Goal: Task Accomplishment & Management: Use online tool/utility

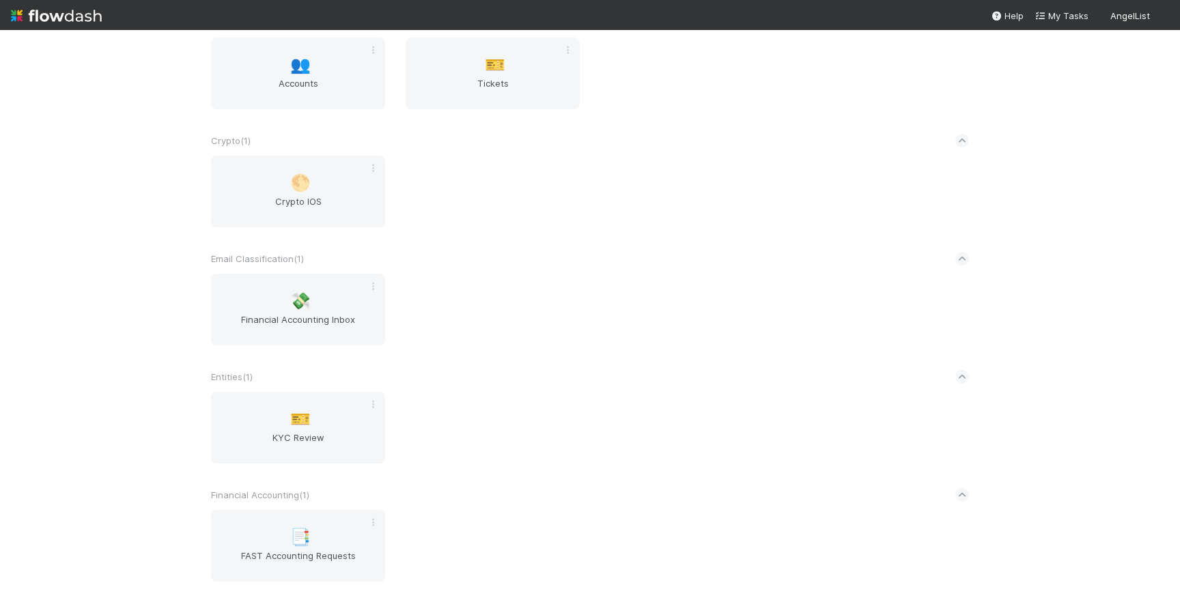
scroll to position [811, 0]
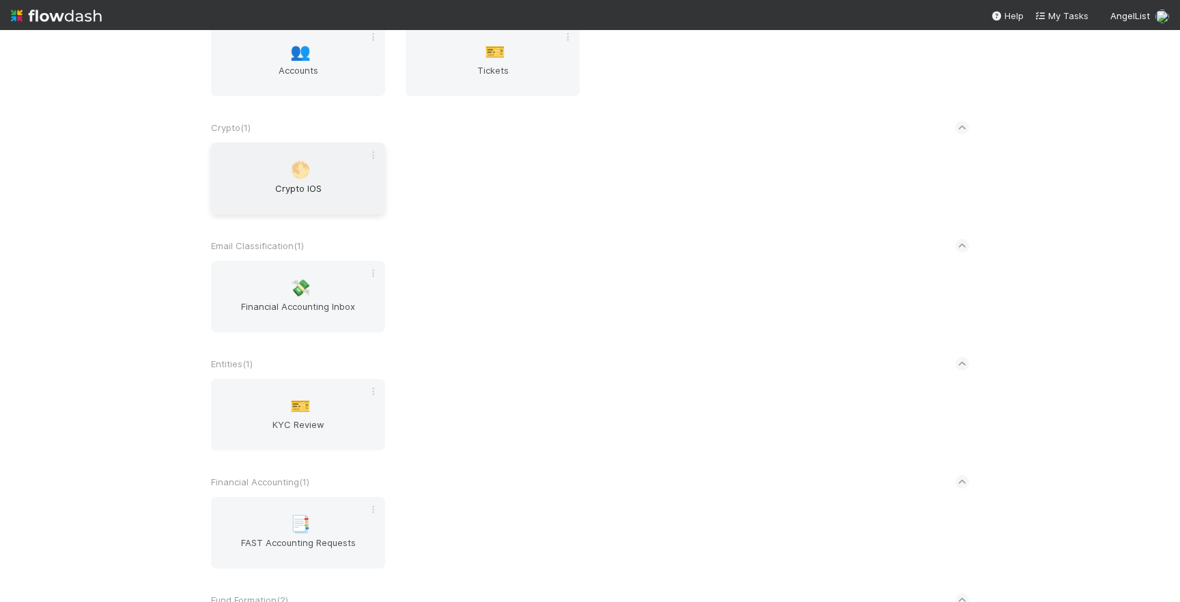
click at [292, 182] on span "Crypto IOS" at bounding box center [298, 195] width 163 height 27
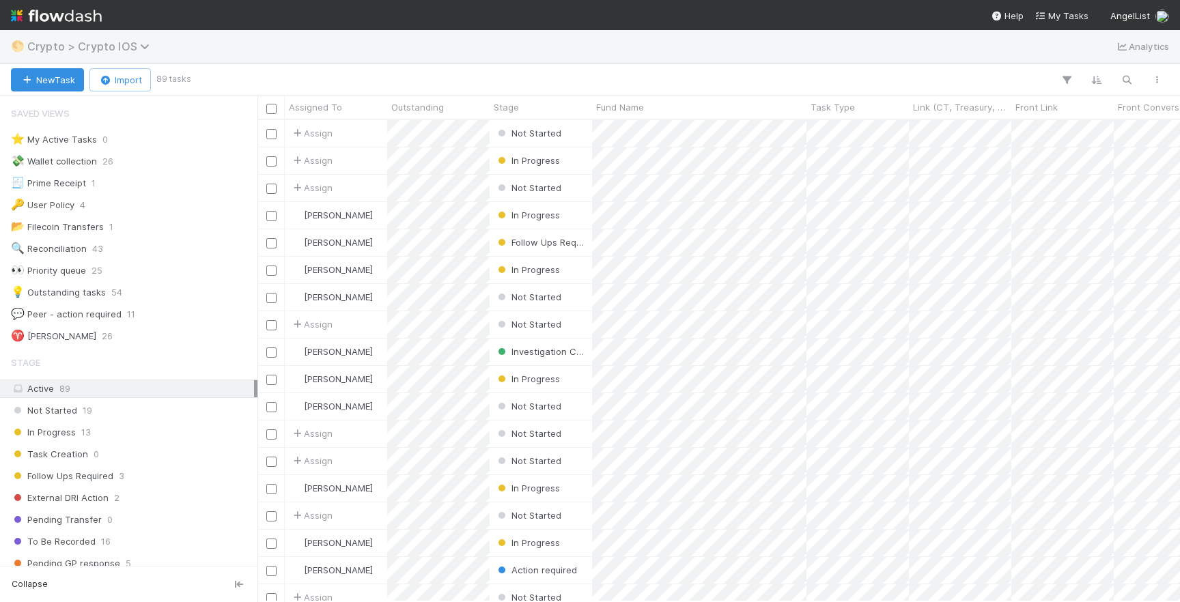
click at [65, 44] on span "Crypto > Crypto IOS" at bounding box center [91, 47] width 129 height 14
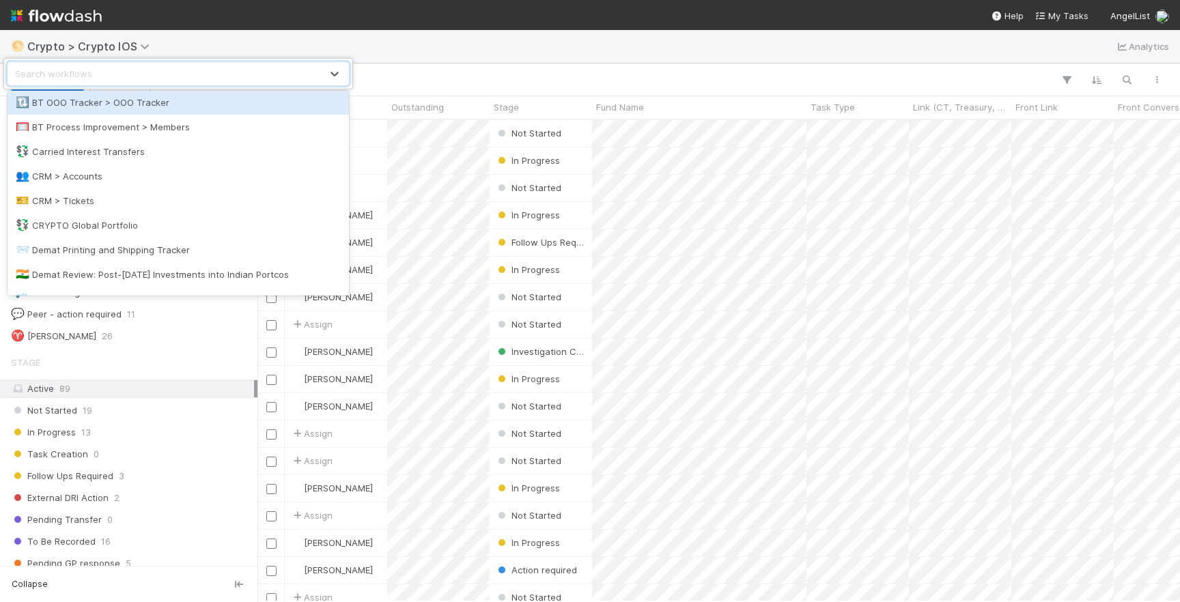
scroll to position [329, 0]
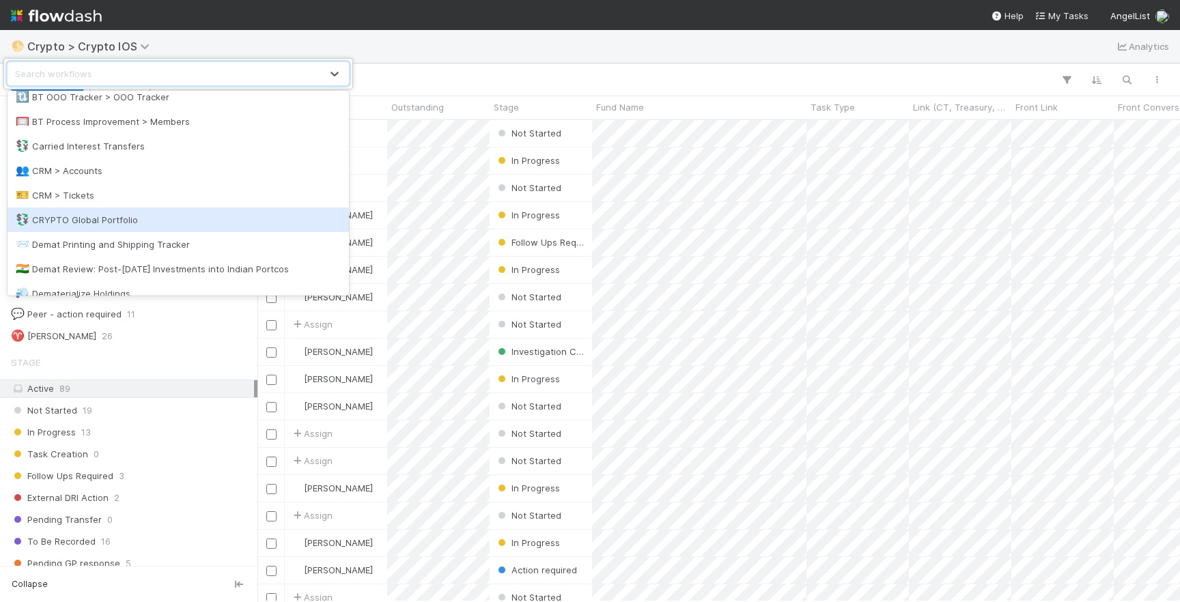
click at [137, 223] on div "💱 CRYPTO Global Portfolio" at bounding box center [178, 220] width 325 height 14
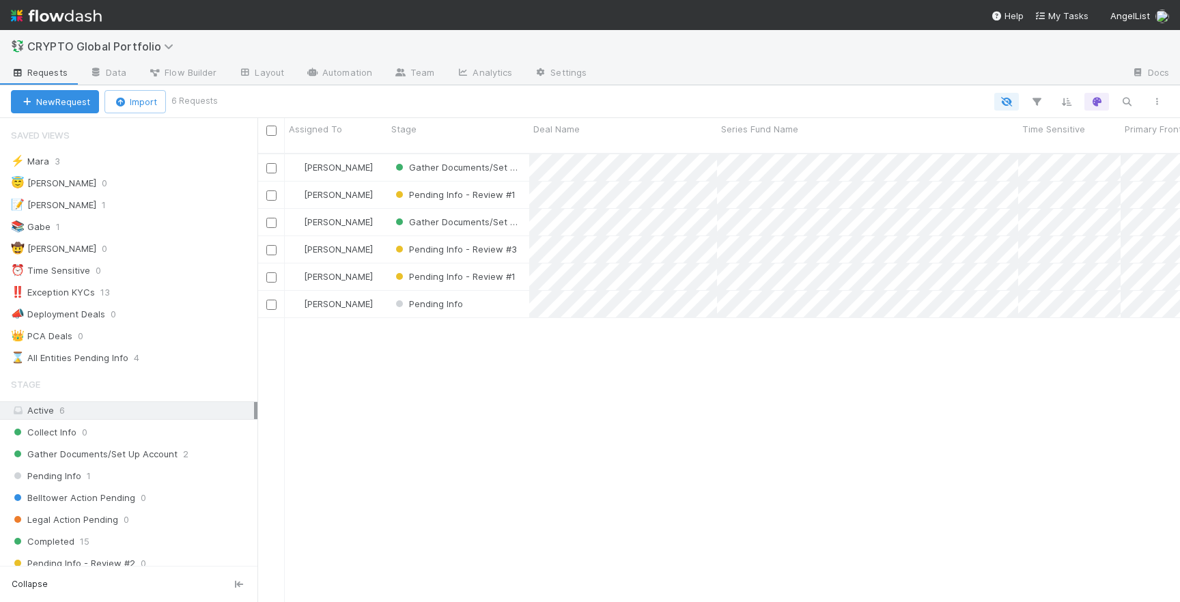
scroll to position [460, 923]
click at [248, 71] on icon at bounding box center [245, 72] width 14 height 8
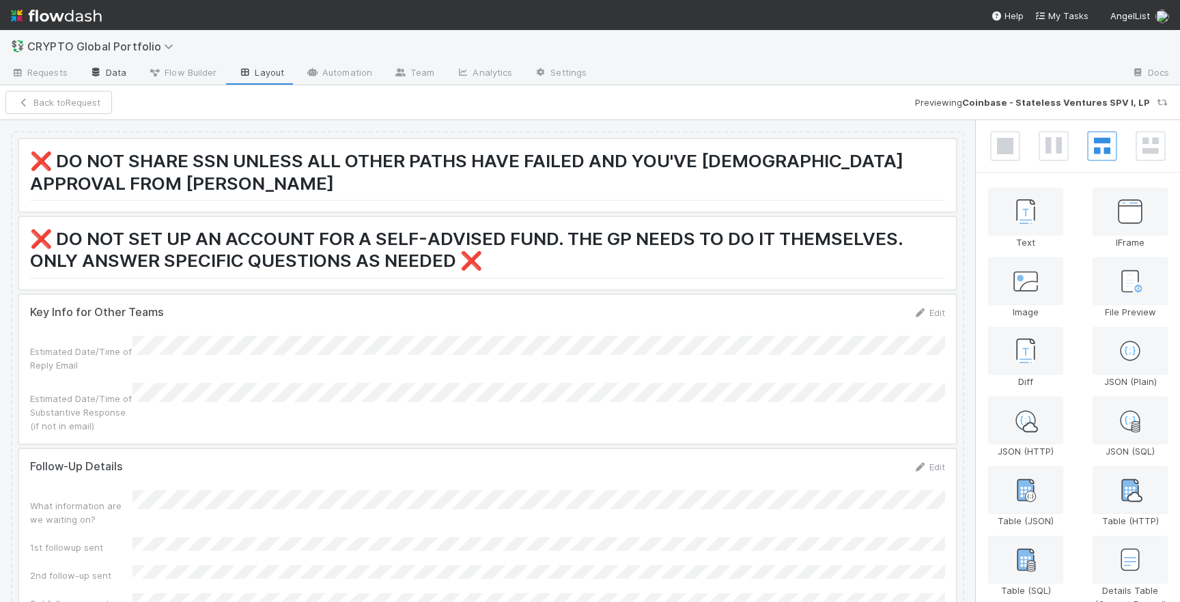
click at [103, 72] on link "Data" at bounding box center [108, 74] width 59 height 22
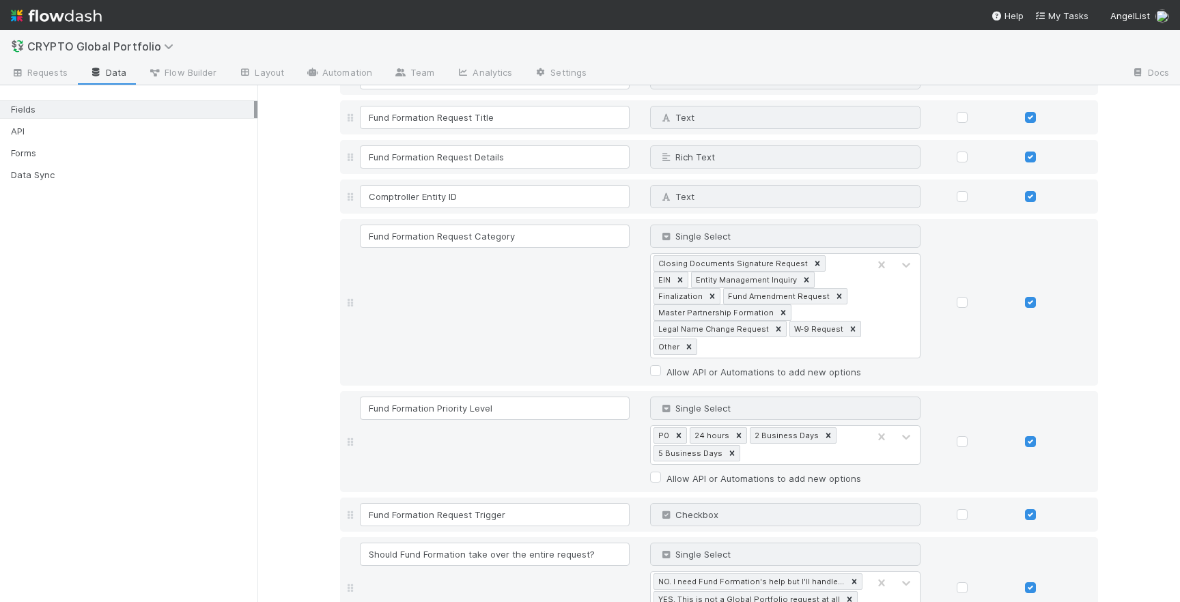
scroll to position [9083, 0]
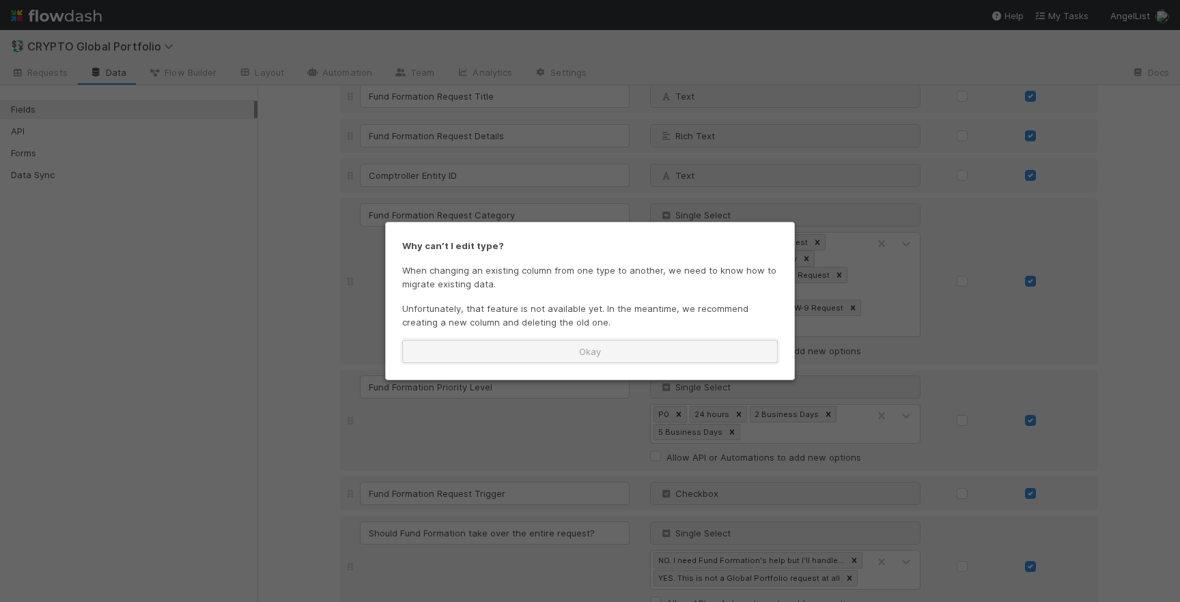
click at [628, 349] on button "Okay" at bounding box center [590, 351] width 376 height 23
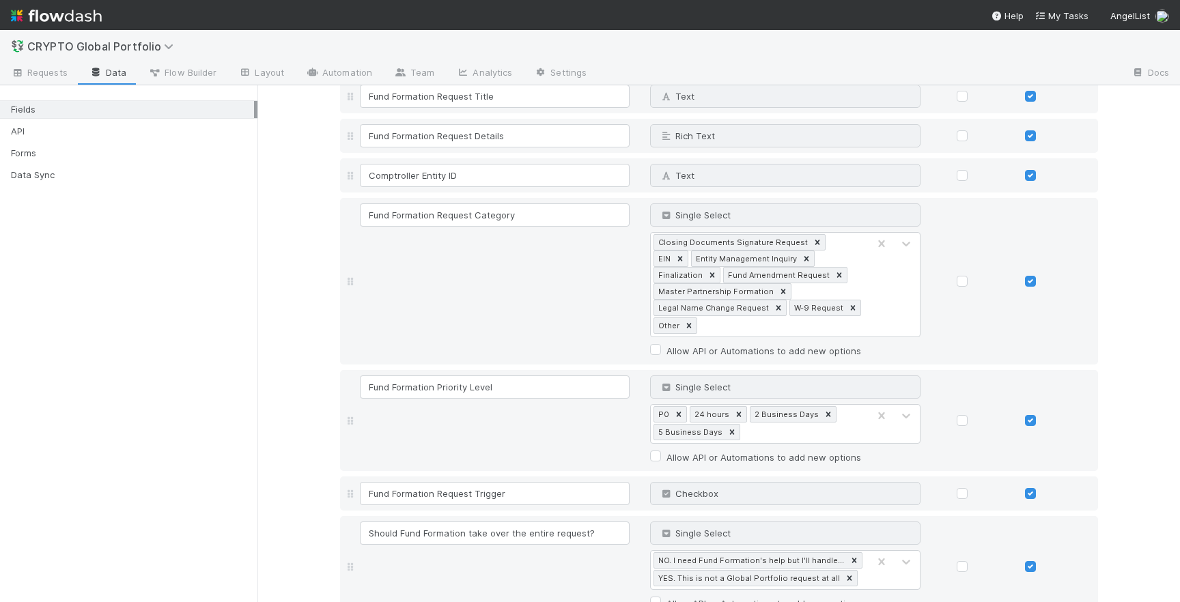
type input "Other"
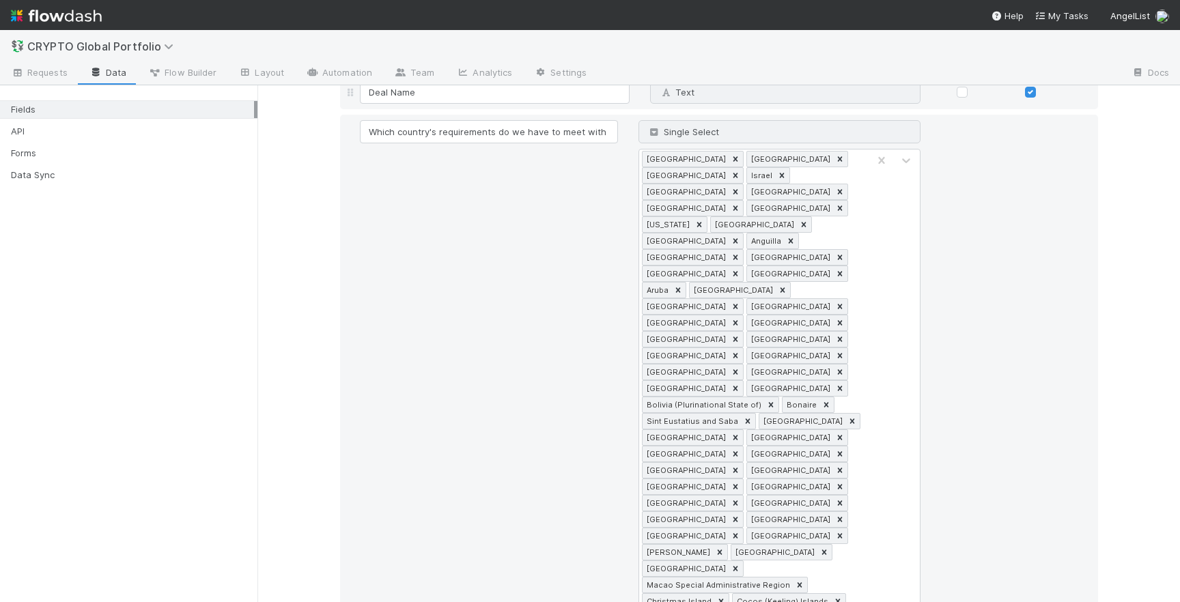
scroll to position [0, 0]
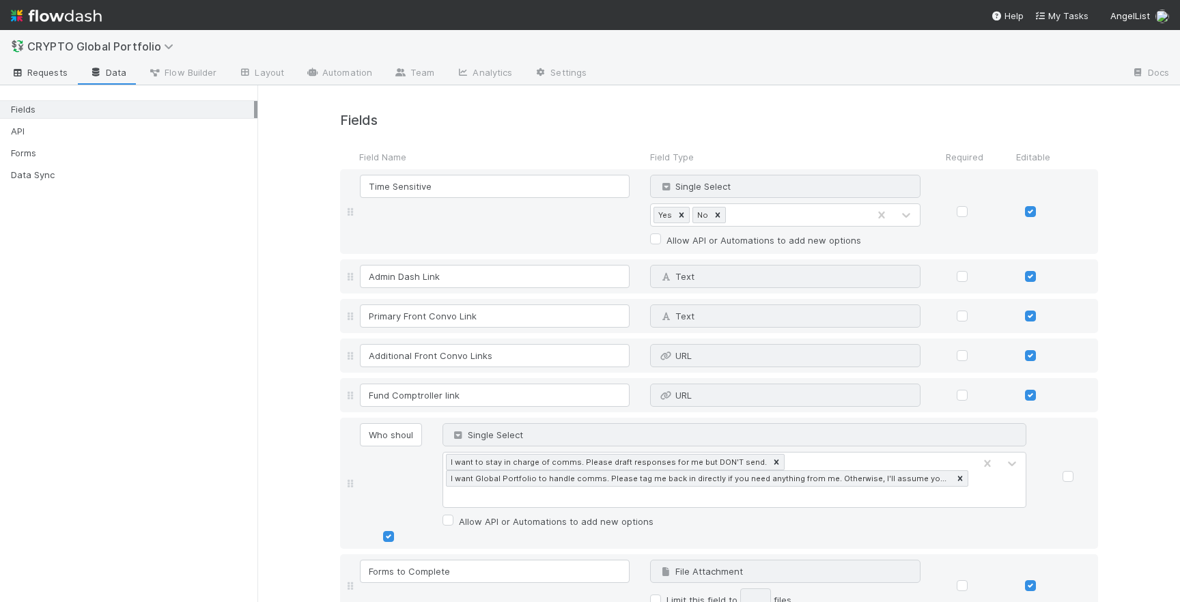
click at [38, 72] on span "Requests" at bounding box center [39, 73] width 57 height 14
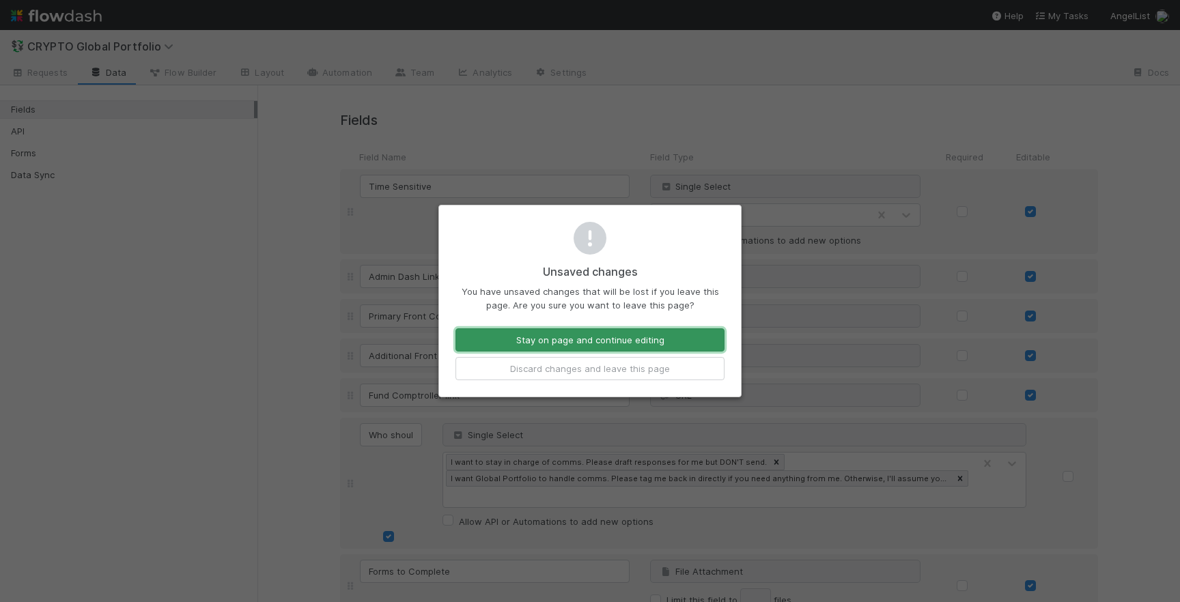
click at [636, 338] on button "Stay on page and continue editing" at bounding box center [590, 340] width 269 height 23
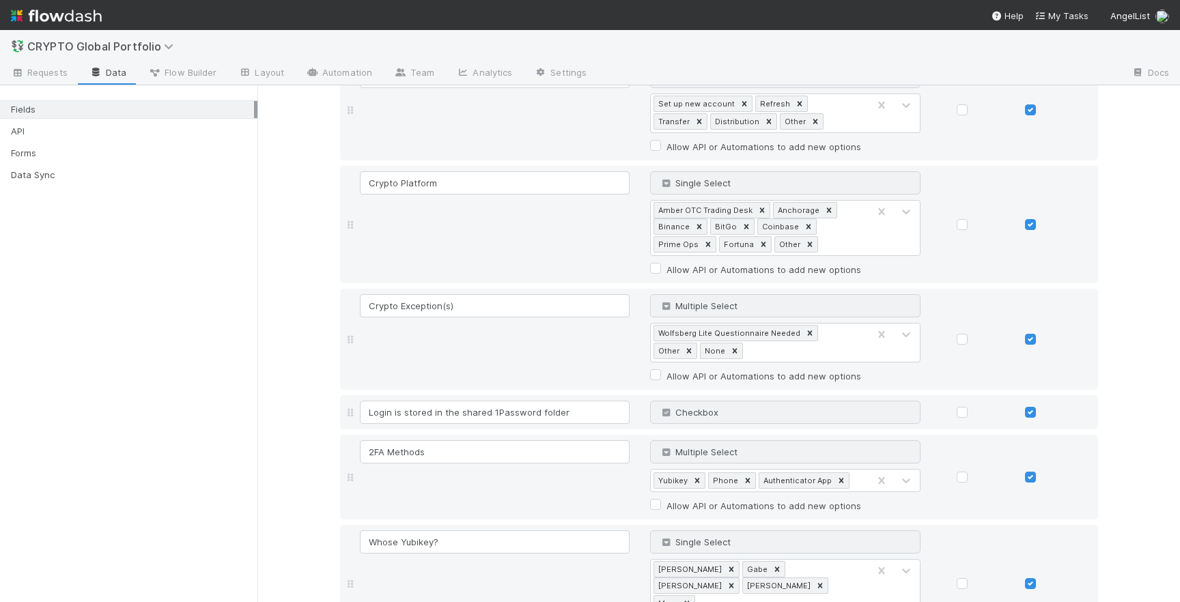
scroll to position [10295, 0]
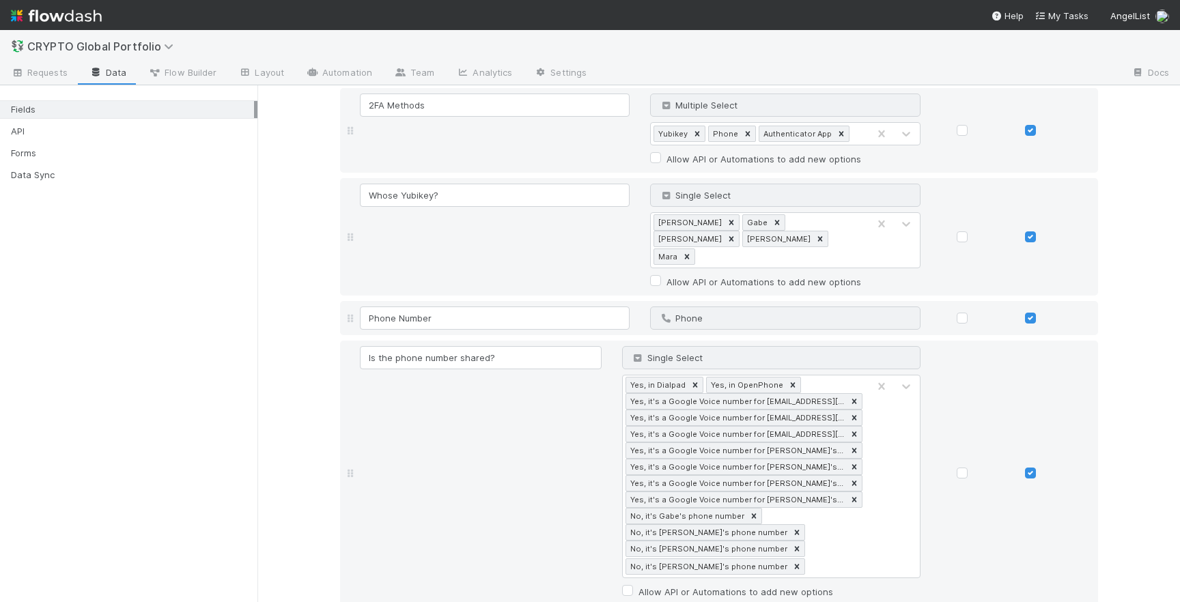
scroll to position [10332, 0]
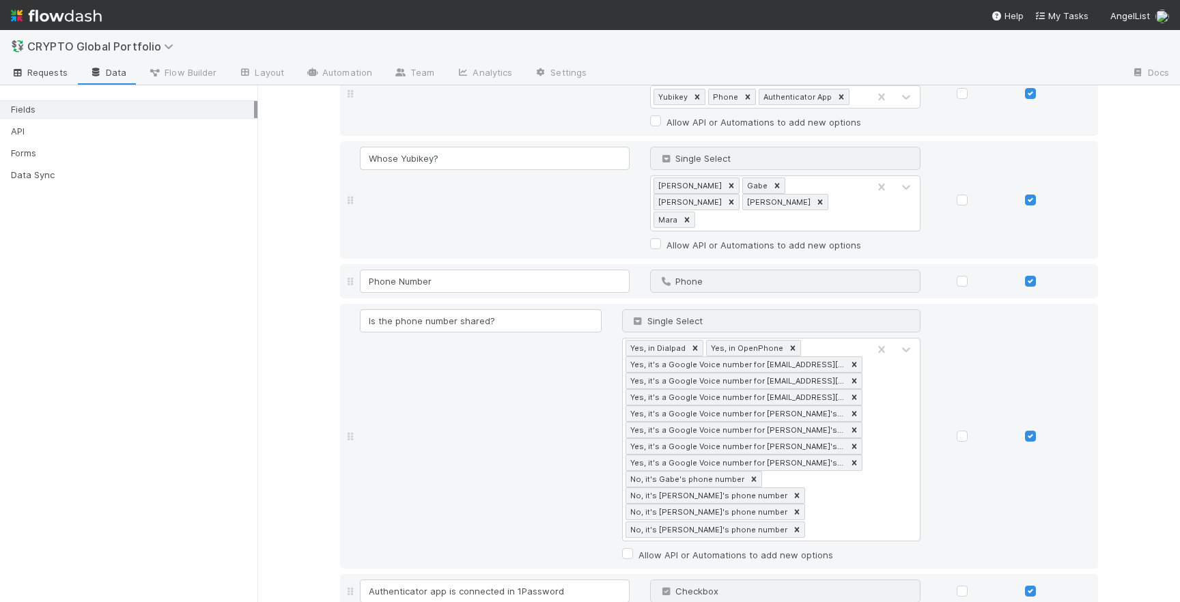
click at [46, 73] on span "Requests" at bounding box center [39, 73] width 57 height 14
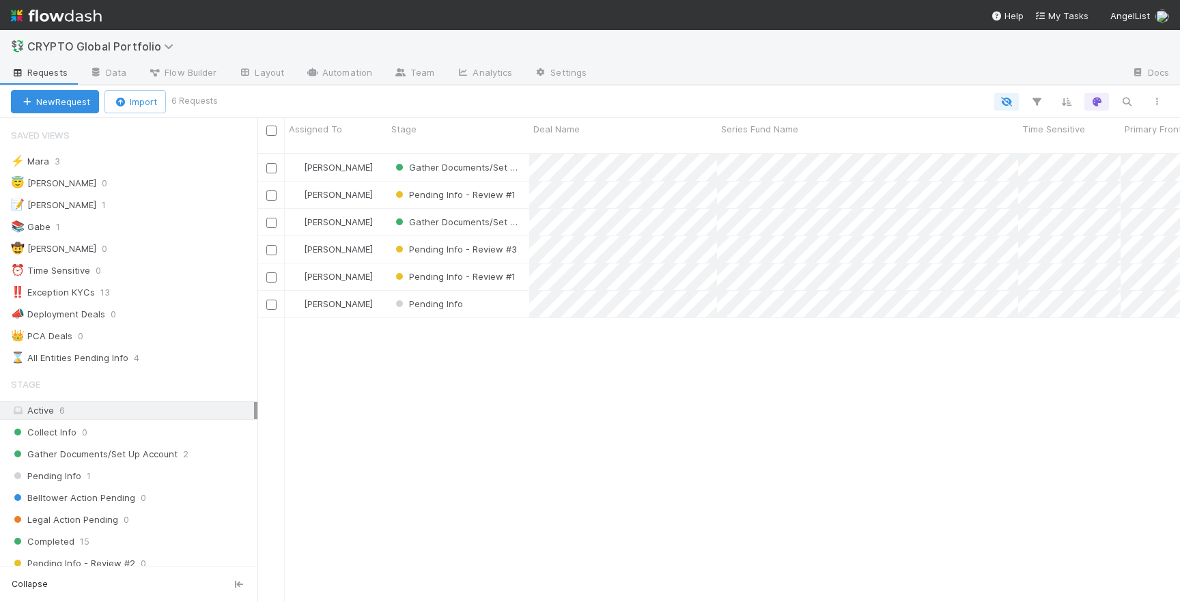
scroll to position [460, 923]
click at [156, 40] on span "CRYPTO Global Portfolio" at bounding box center [103, 47] width 153 height 14
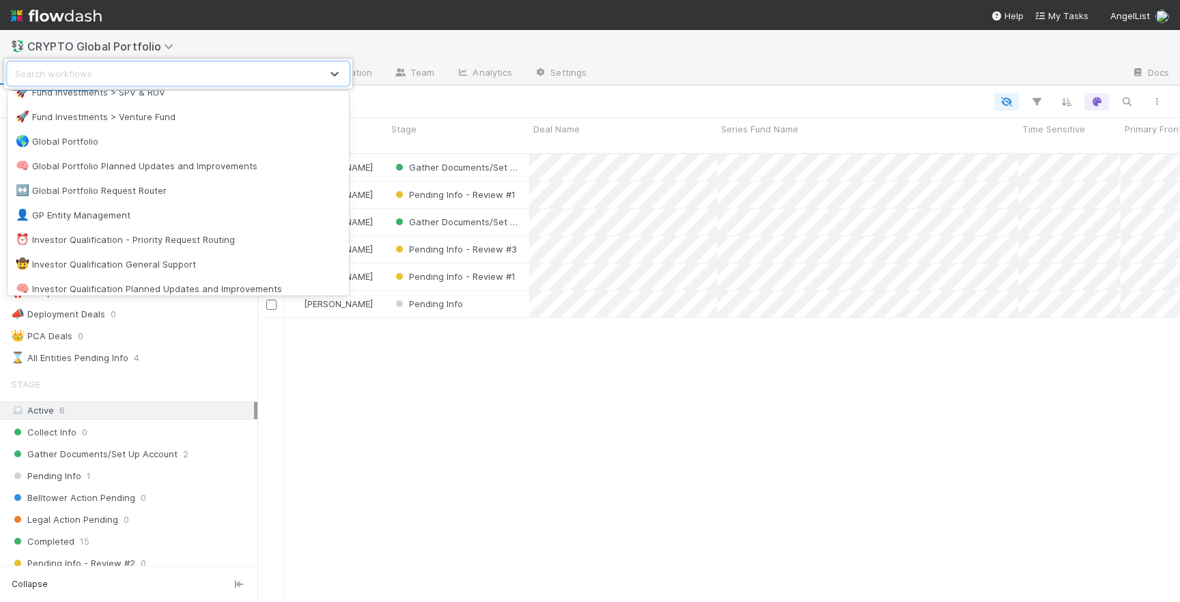
scroll to position [871, 0]
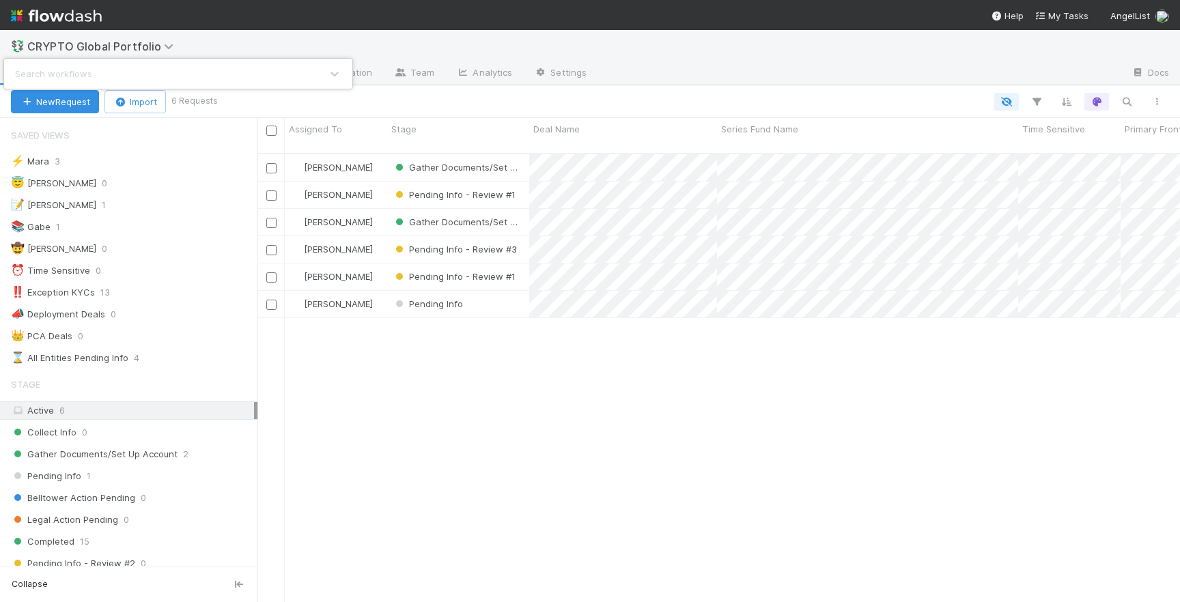
click at [335, 381] on div "Search workflows" at bounding box center [590, 301] width 1180 height 602
click at [479, 294] on div "Pending Info" at bounding box center [458, 304] width 142 height 27
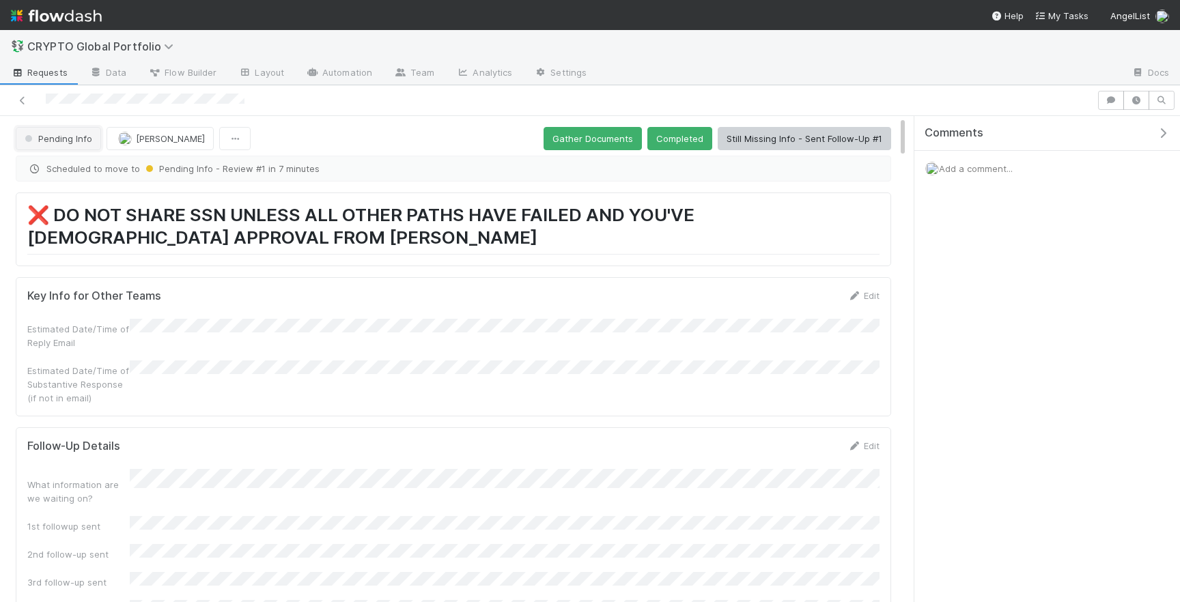
click at [75, 132] on button "Pending Info" at bounding box center [58, 138] width 85 height 23
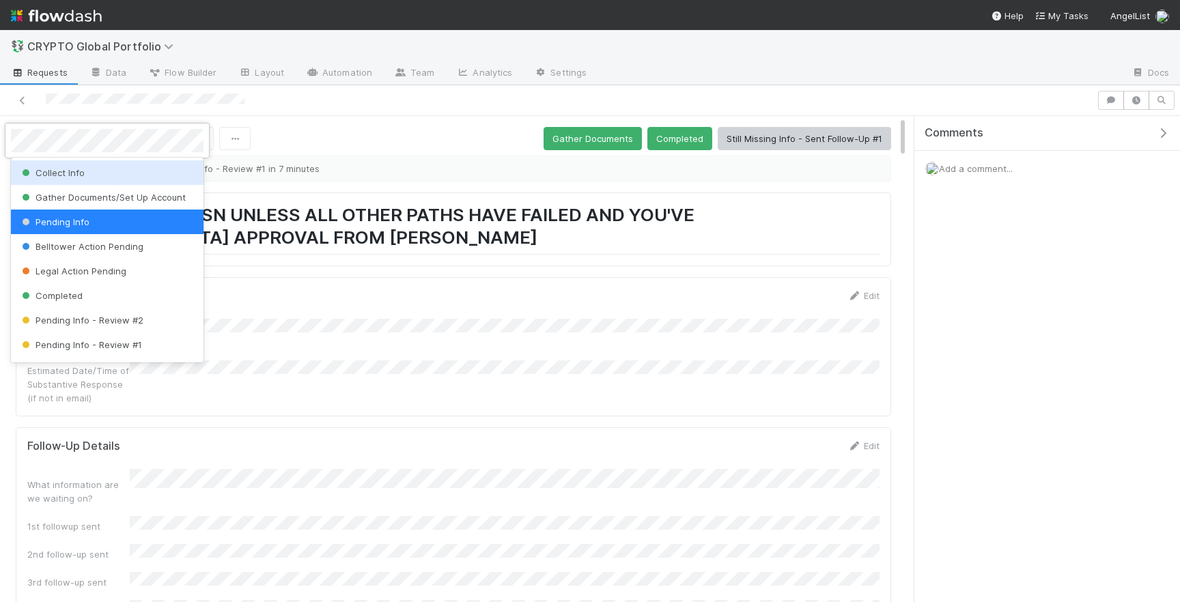
click at [71, 178] on div "Collect Info" at bounding box center [107, 173] width 193 height 25
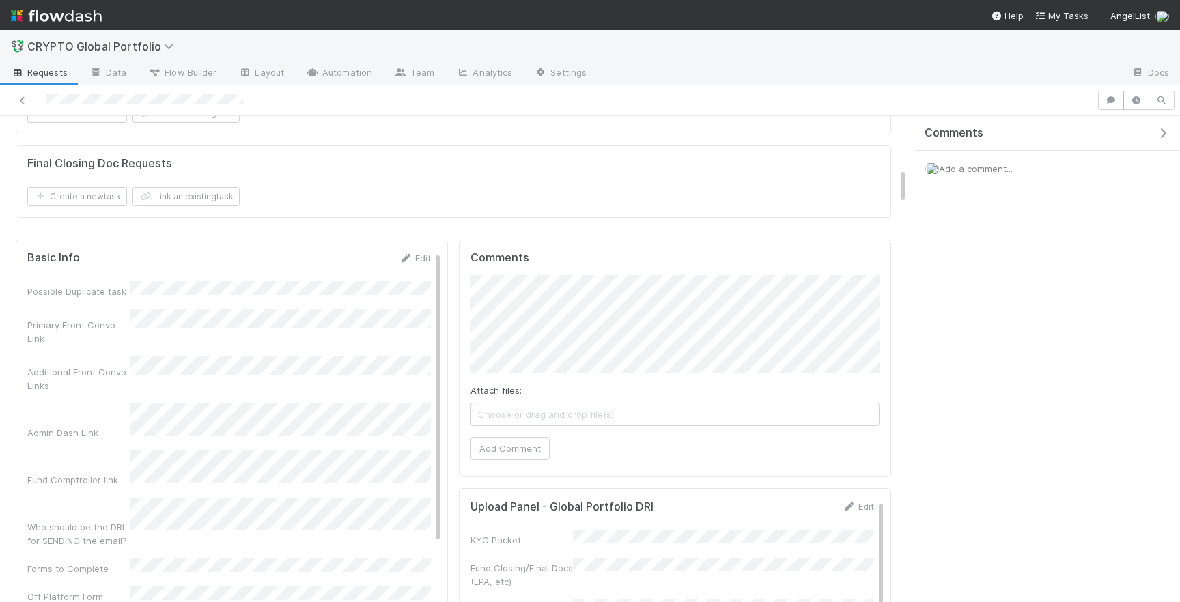
scroll to position [682, 0]
click at [421, 259] on link "Edit" at bounding box center [415, 264] width 32 height 11
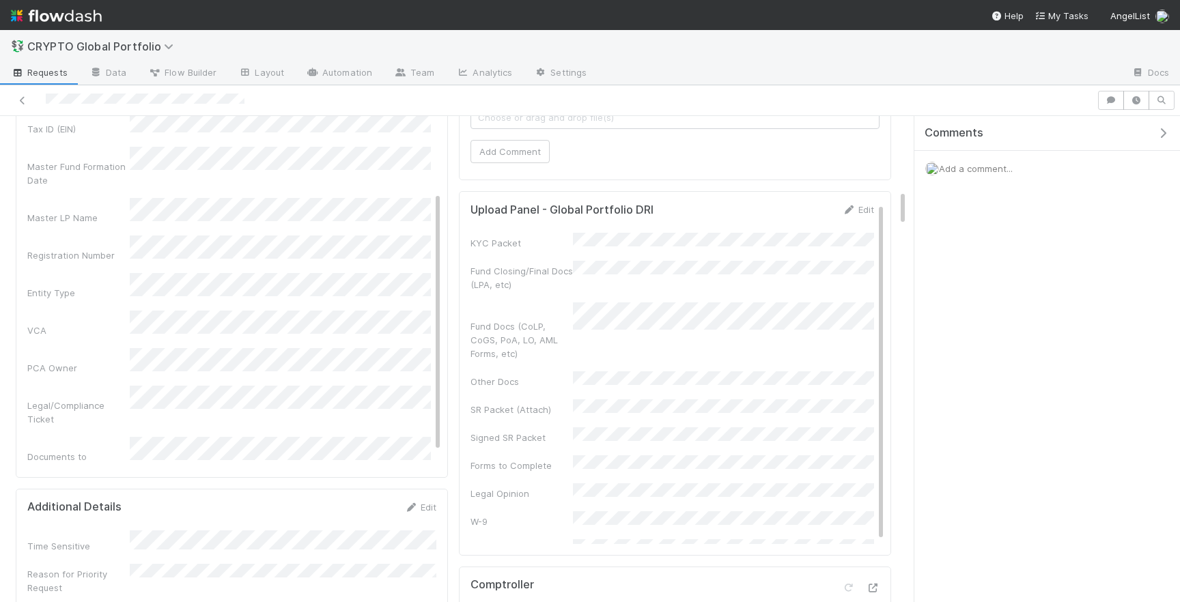
scroll to position [499, 0]
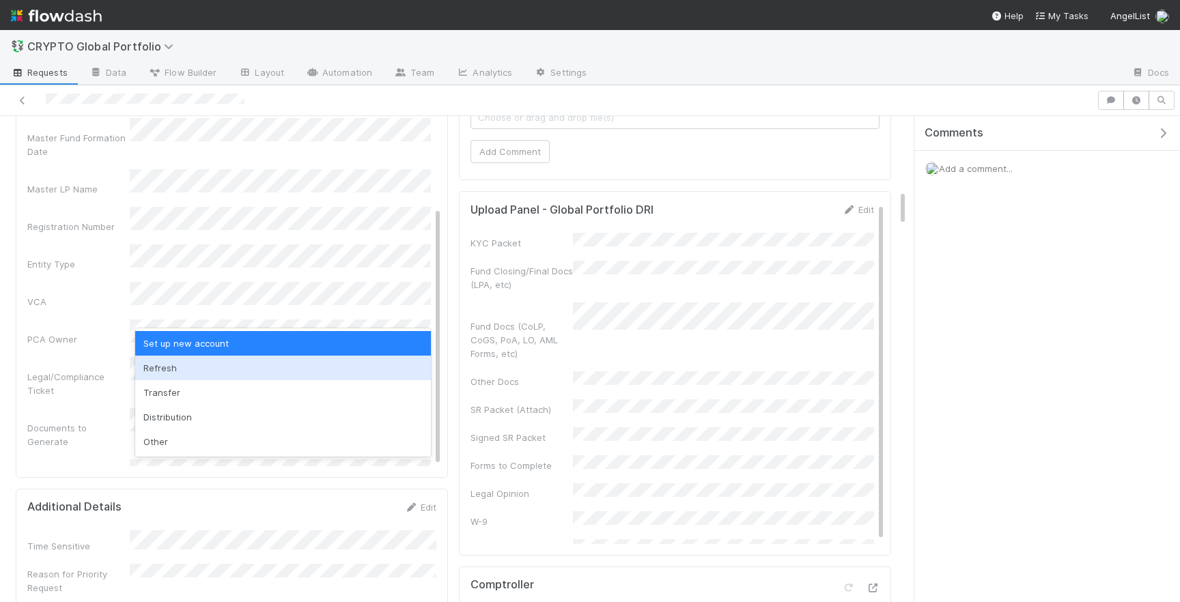
click at [74, 510] on div "Crypto Platform" at bounding box center [78, 517] width 102 height 14
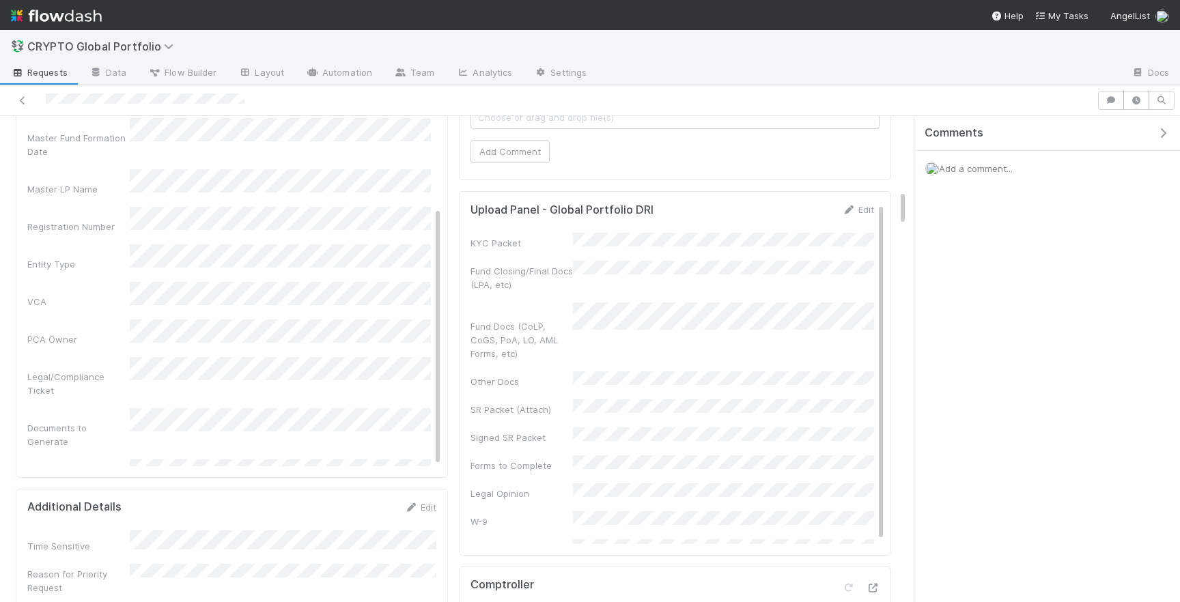
click at [93, 497] on div "Crypto Platform" at bounding box center [229, 510] width 404 height 27
click at [109, 497] on div "Crypto Platform" at bounding box center [229, 510] width 404 height 27
click at [128, 391] on div "Possible Duplicate task Primary Front Convo Link Additional Front Convo Links A…" at bounding box center [229, 47] width 404 height 1104
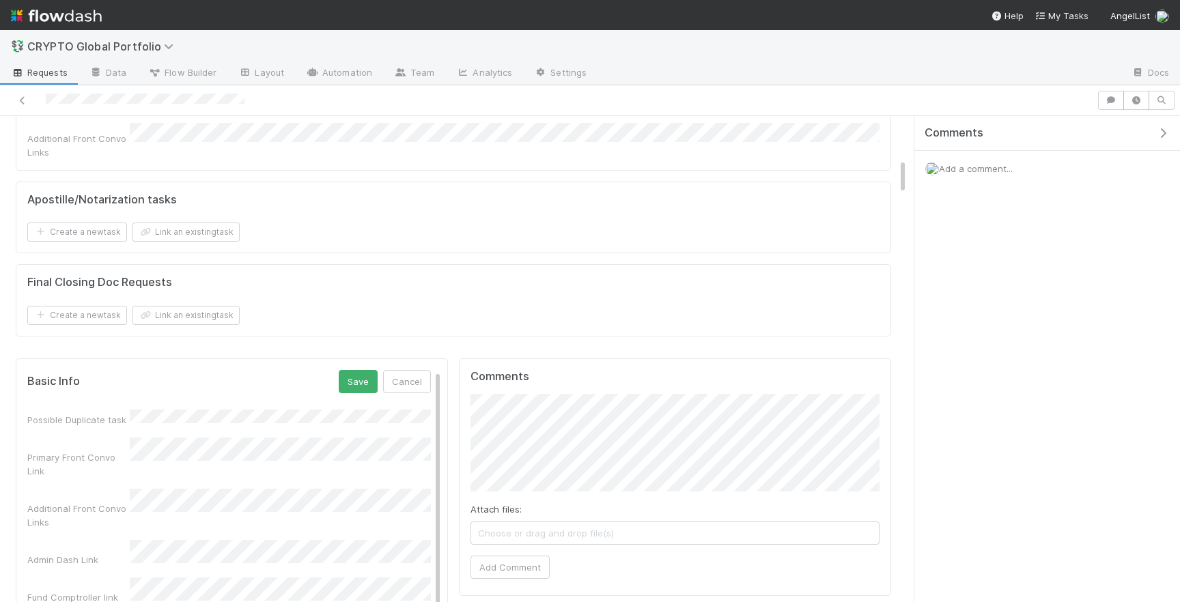
scroll to position [563, 0]
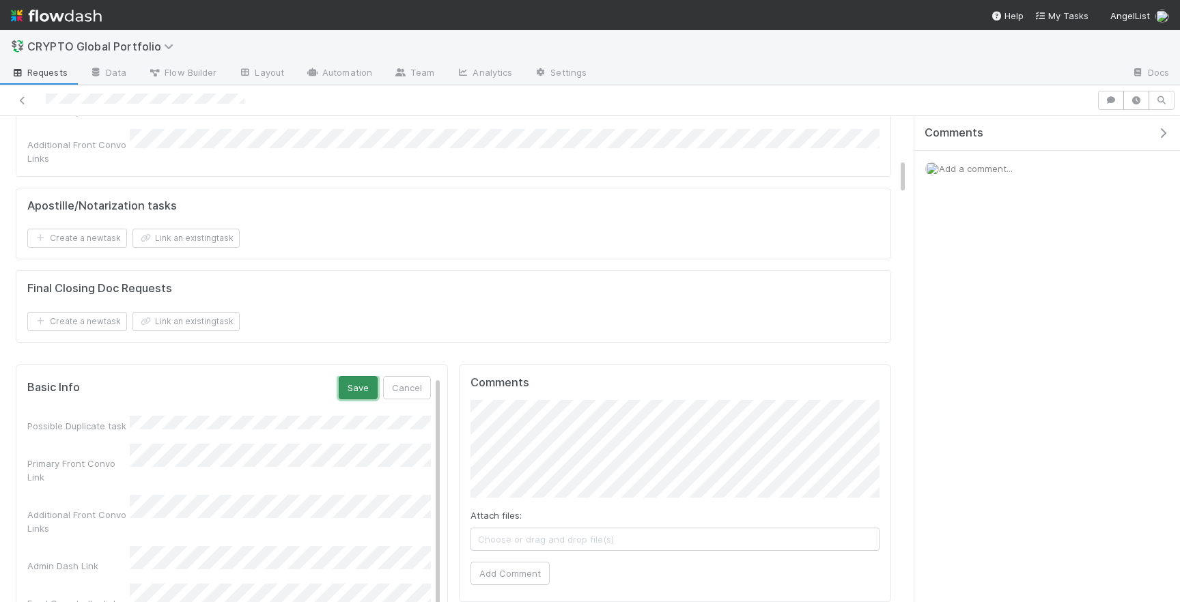
click at [359, 376] on button "Save" at bounding box center [358, 387] width 39 height 23
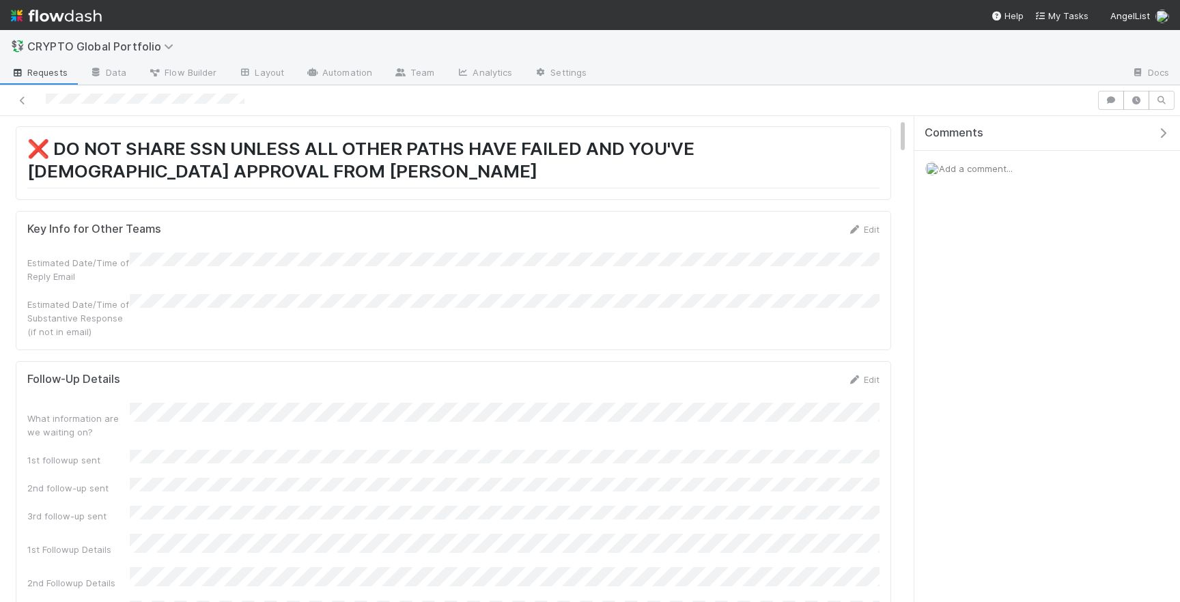
scroll to position [0, 0]
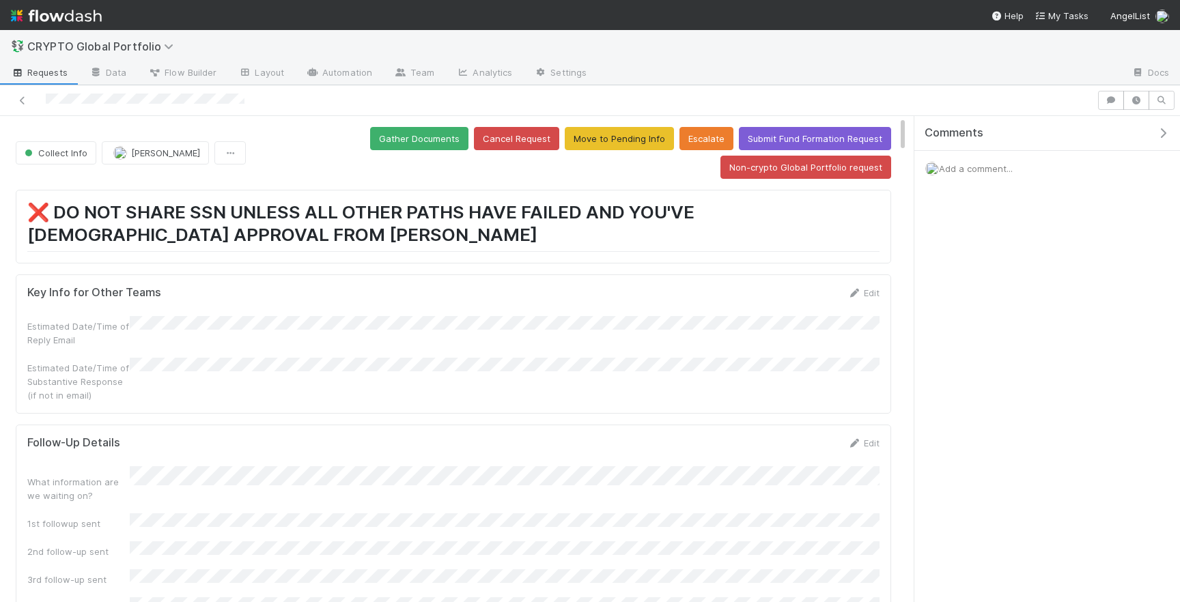
click at [249, 98] on div at bounding box center [548, 100] width 1086 height 19
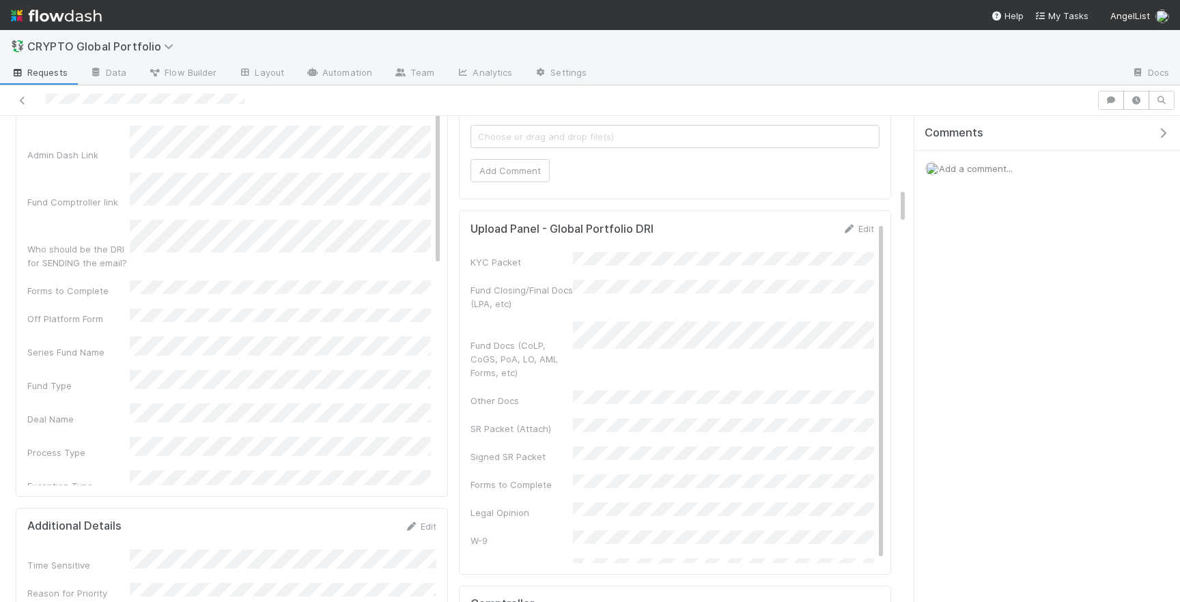
scroll to position [972, 0]
click at [858, 218] on link "Edit" at bounding box center [858, 223] width 32 height 11
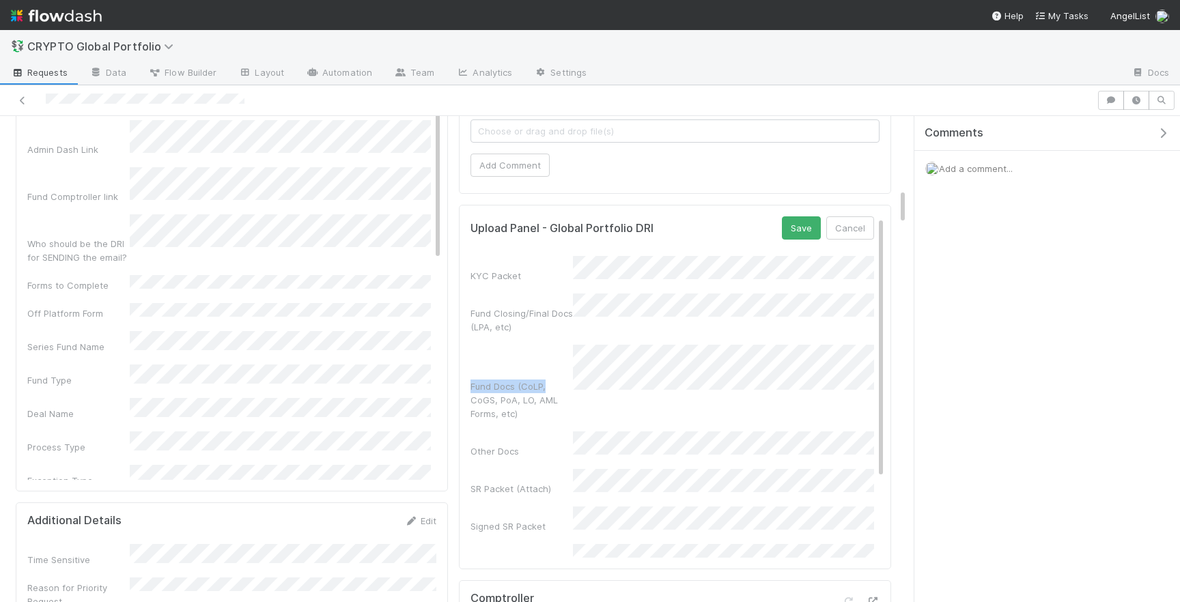
drag, startPoint x: 465, startPoint y: 303, endPoint x: 549, endPoint y: 305, distance: 84.1
click at [549, 305] on div "Upload Panel - Global Portfolio DRI Save Cancel KYC Packet Fund Closing/Final D…" at bounding box center [675, 387] width 432 height 365
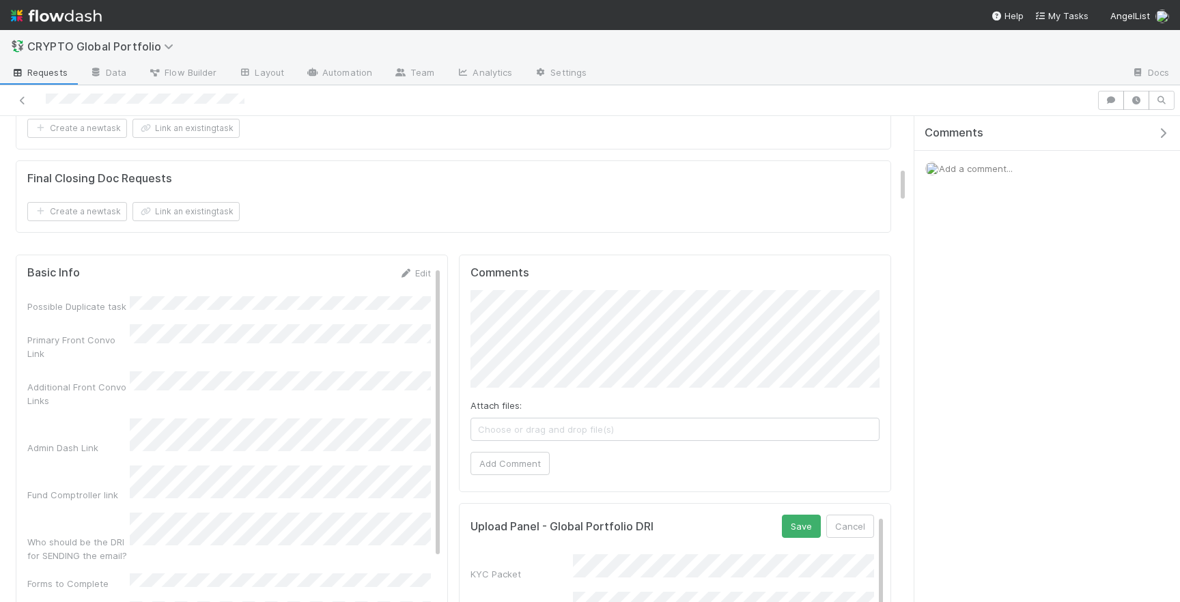
scroll to position [657, 0]
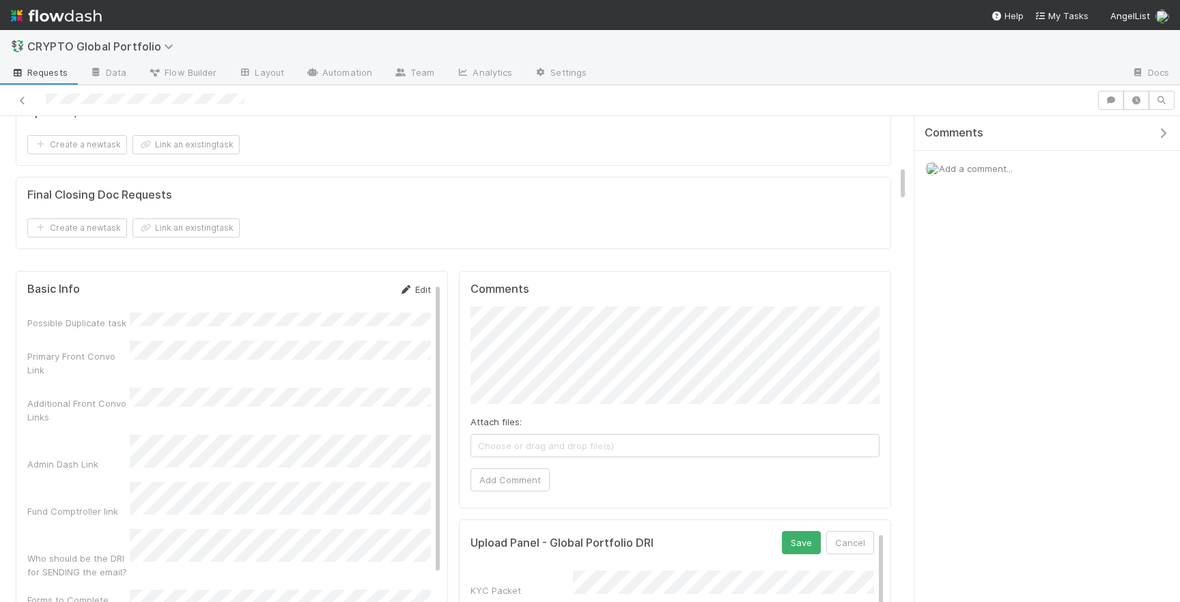
click at [413, 284] on link "Edit" at bounding box center [415, 289] width 32 height 11
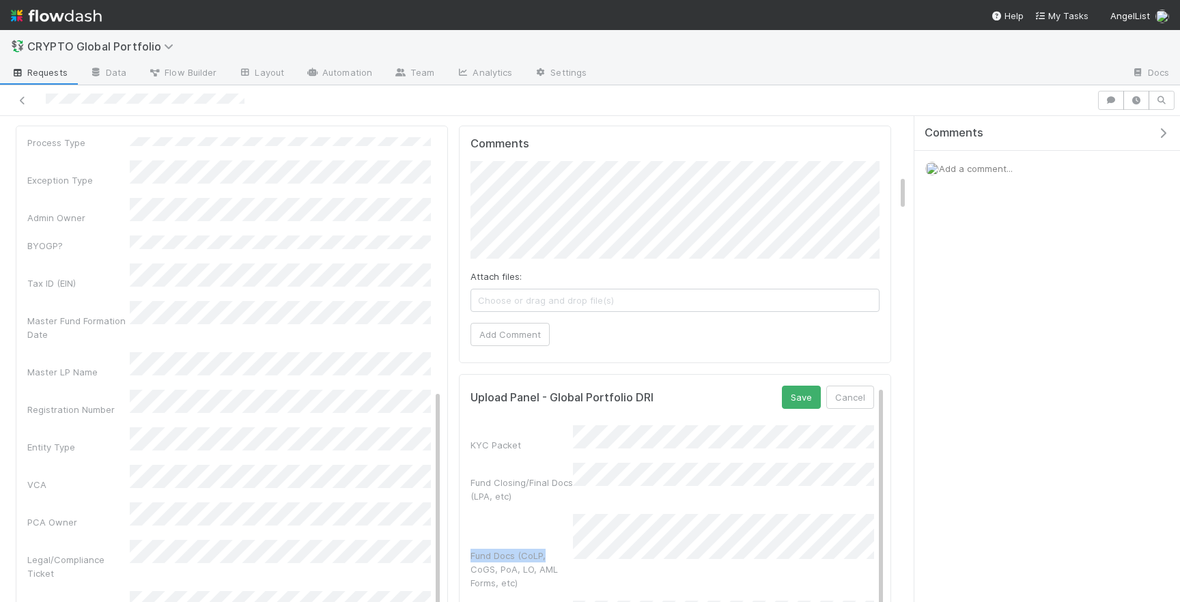
scroll to position [810, 0]
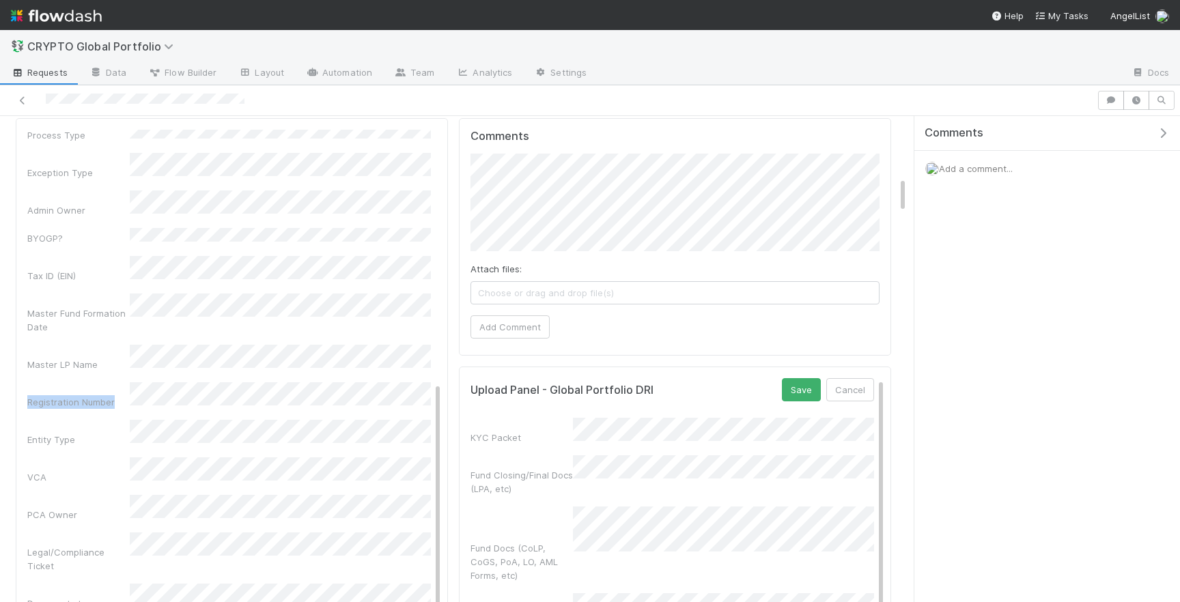
click at [135, 273] on div "Basic Info Save Cancel Possible Duplicate task Primary Front Convo Link Additio…" at bounding box center [232, 385] width 432 height 535
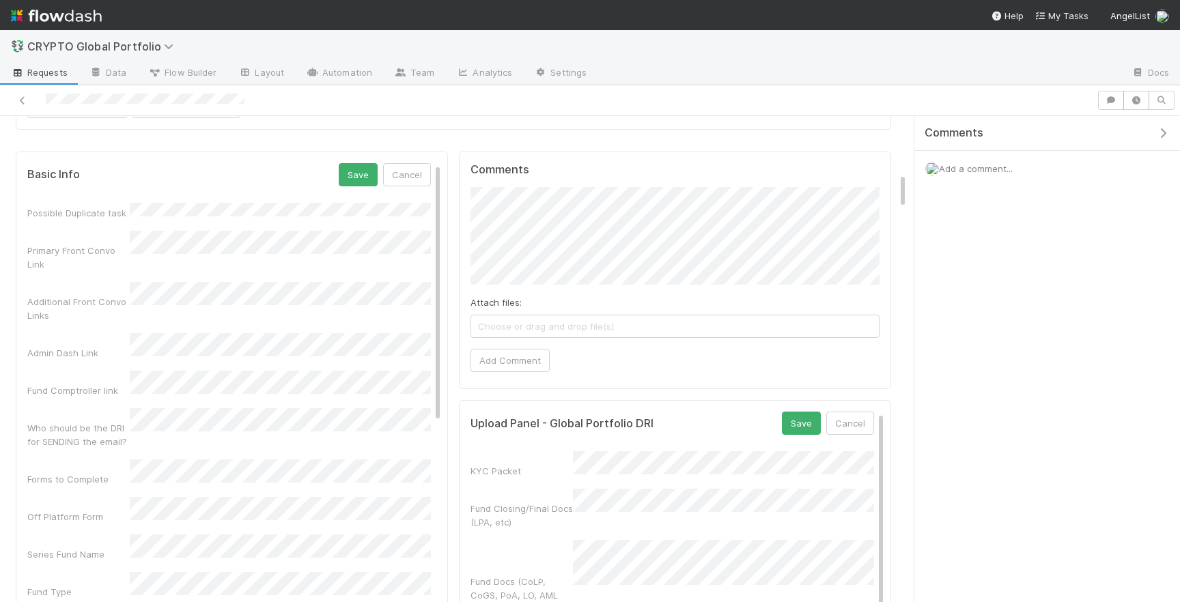
scroll to position [743, 0]
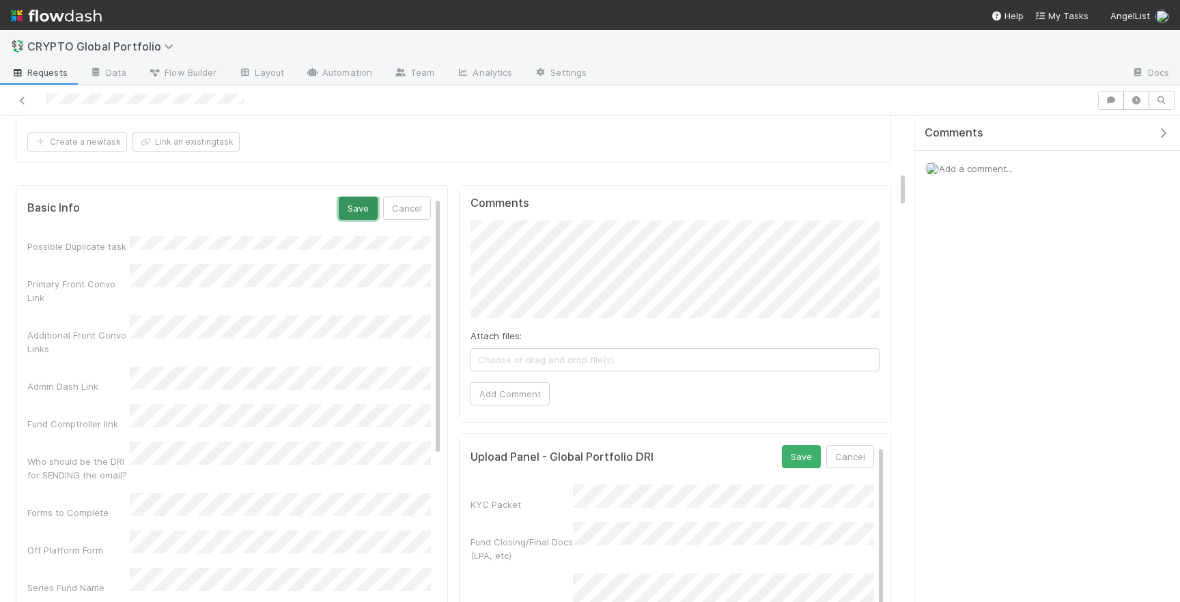
click at [360, 197] on button "Save" at bounding box center [358, 208] width 39 height 23
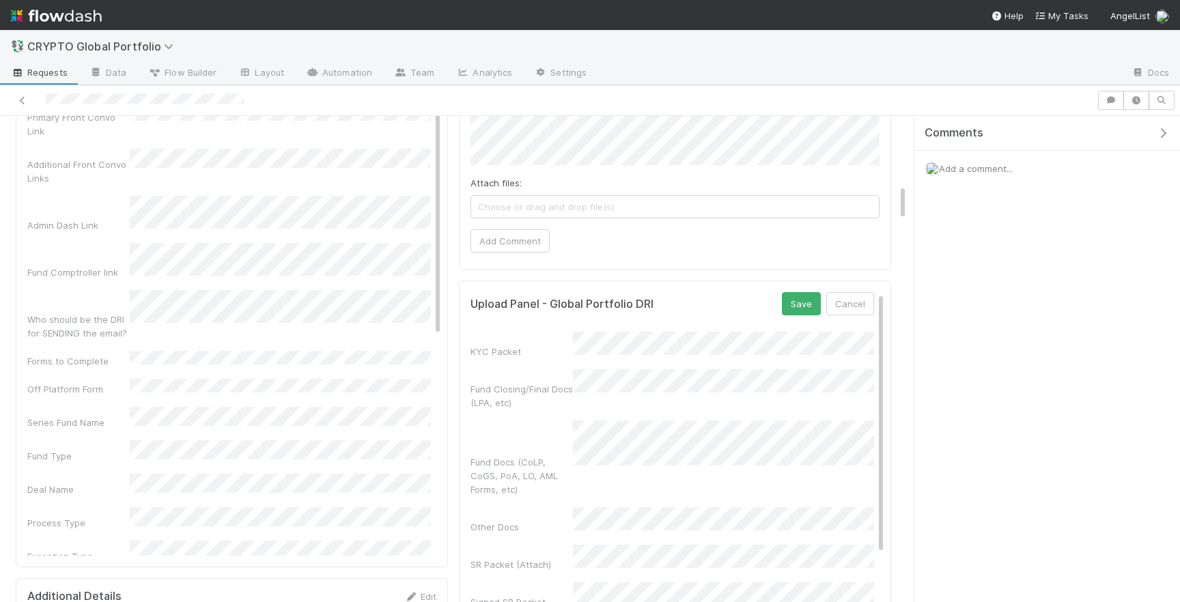
scroll to position [917, 0]
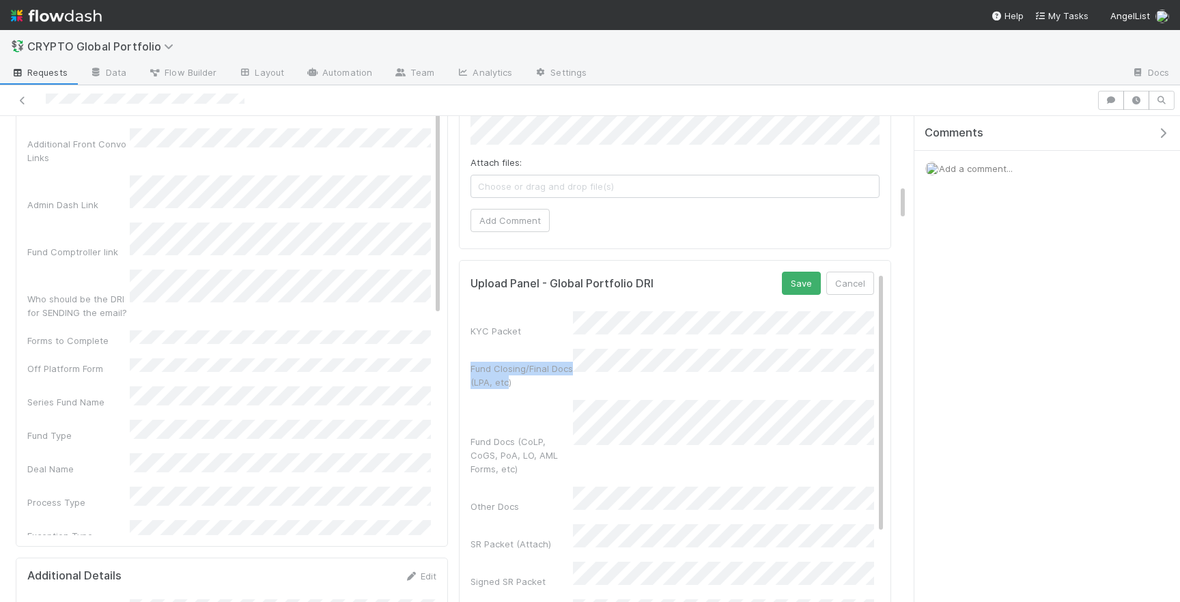
drag, startPoint x: 508, startPoint y: 329, endPoint x: 463, endPoint y: 314, distance: 47.5
click at [463, 314] on div "Upload Panel - Global Portfolio DRI Save Cancel KYC Packet Fund Closing/Final D…" at bounding box center [675, 442] width 432 height 365
click at [527, 362] on div "Fund Closing/Final Docs (LPA, etc)" at bounding box center [522, 375] width 102 height 27
click at [538, 362] on div "Fund Closing/Final Docs (LPA, etc)" at bounding box center [522, 375] width 102 height 27
click at [850, 272] on button "Cancel" at bounding box center [850, 283] width 48 height 23
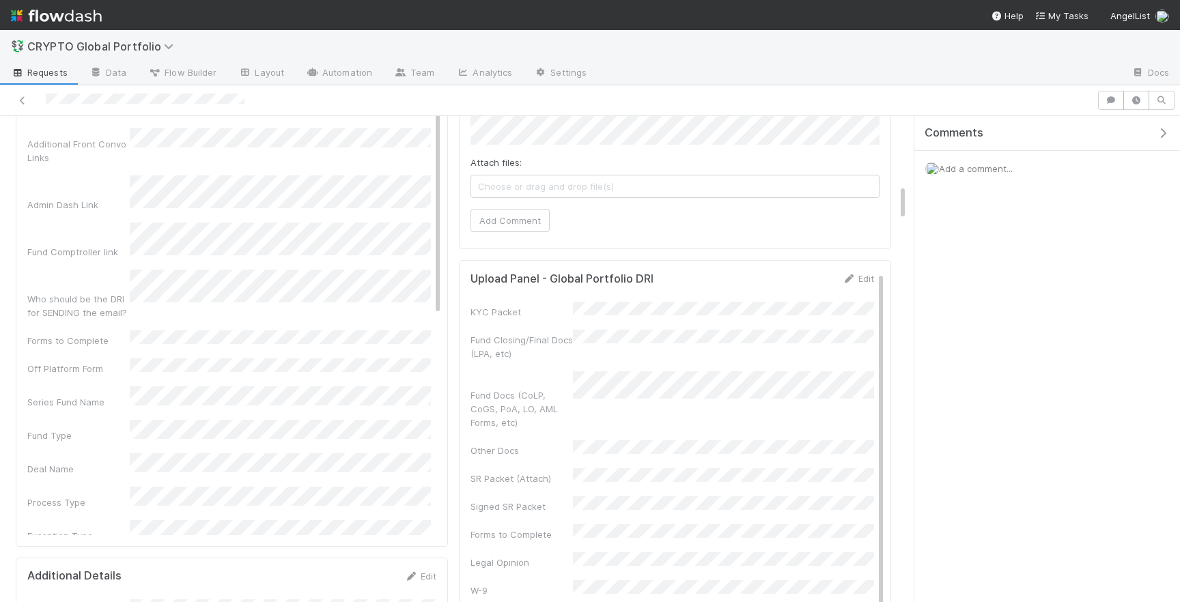
click at [540, 302] on div "KYC Packet" at bounding box center [673, 310] width 404 height 17
click at [550, 305] on div "KYC Packet" at bounding box center [522, 312] width 102 height 14
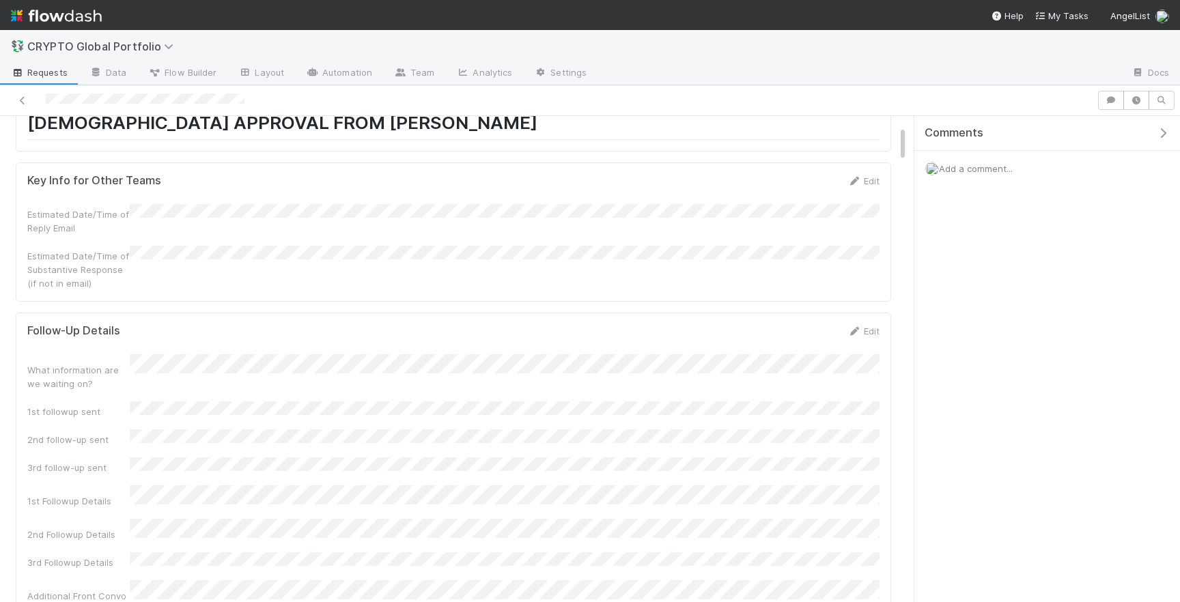
scroll to position [0, 0]
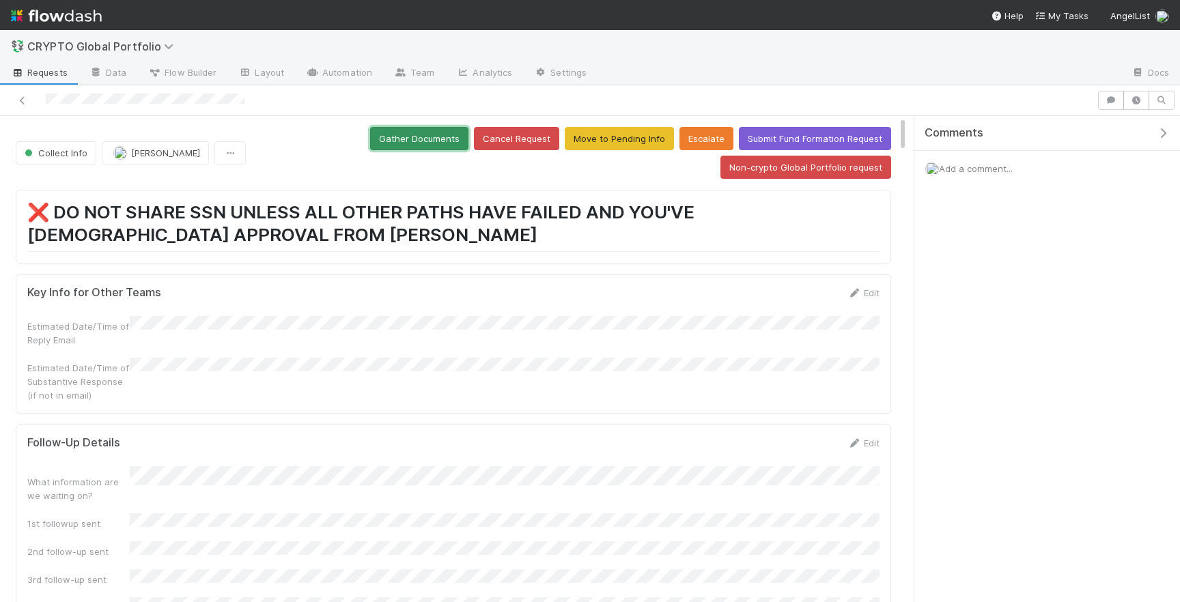
click at [428, 137] on button "Gather Documents" at bounding box center [419, 138] width 98 height 23
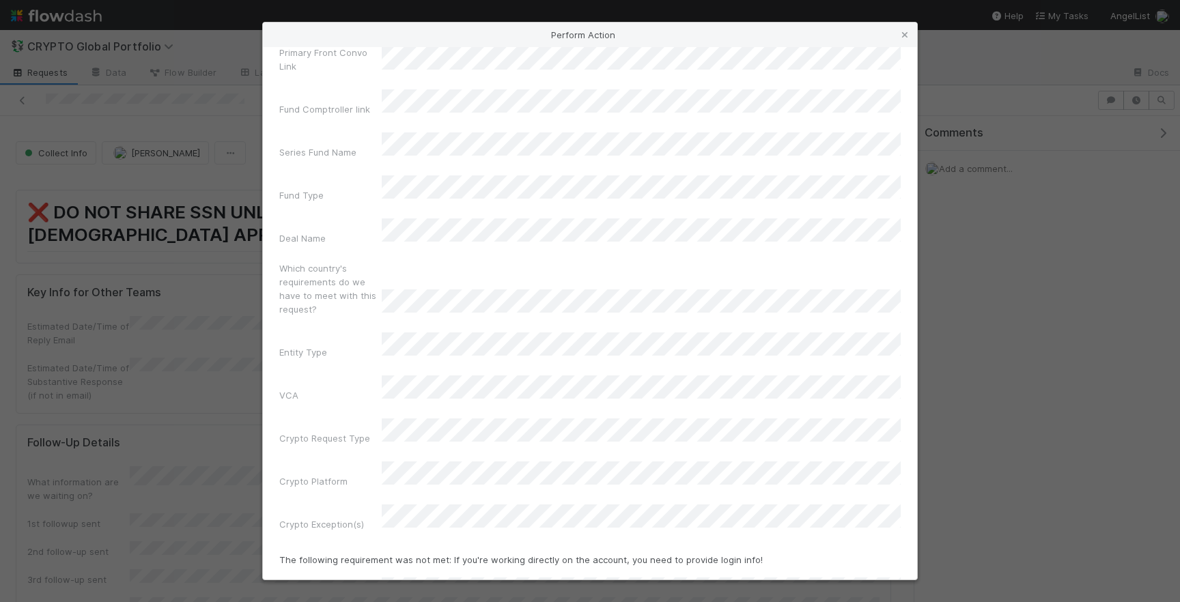
scroll to position [139, 0]
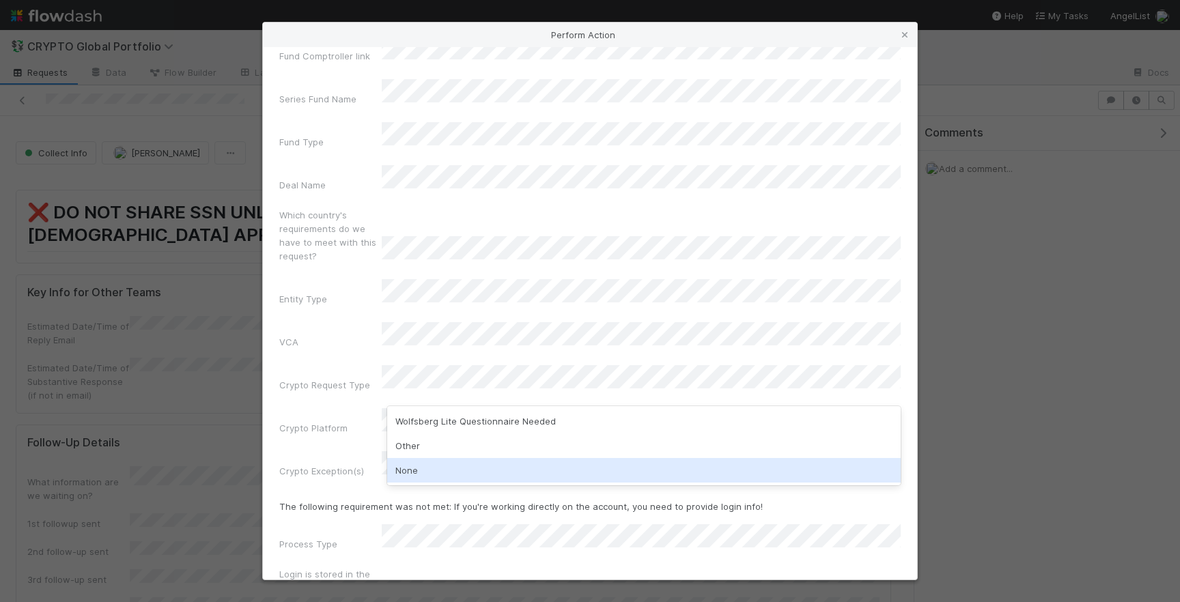
click at [431, 471] on div "None" at bounding box center [644, 470] width 514 height 25
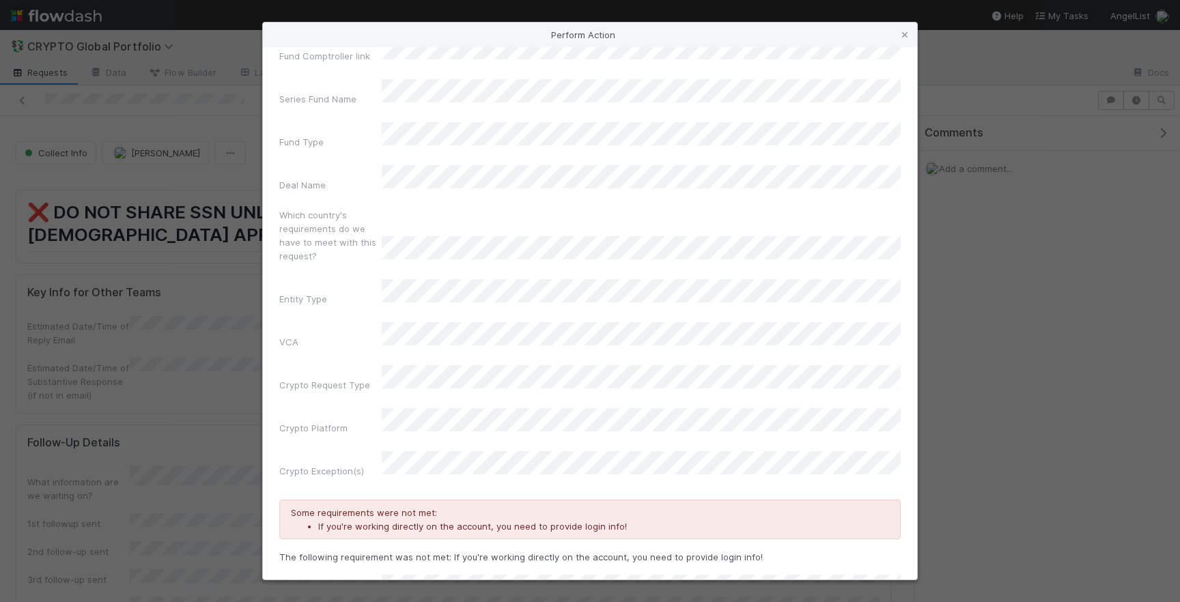
scroll to position [189, 0]
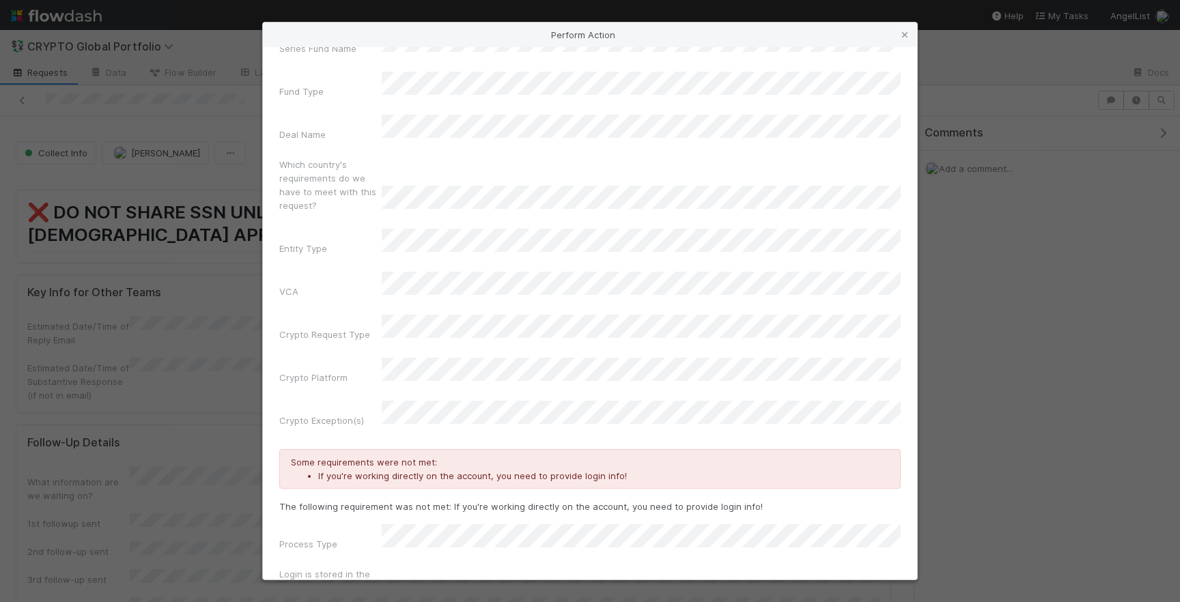
drag, startPoint x: 309, startPoint y: 496, endPoint x: 355, endPoint y: 501, distance: 46.1
click at [357, 568] on label"] "Login is stored in the shared 1Password folder" at bounding box center [330, 588] width 102 height 41
click at [344, 568] on label"] "Login is stored in the shared 1Password folder" at bounding box center [330, 588] width 102 height 41
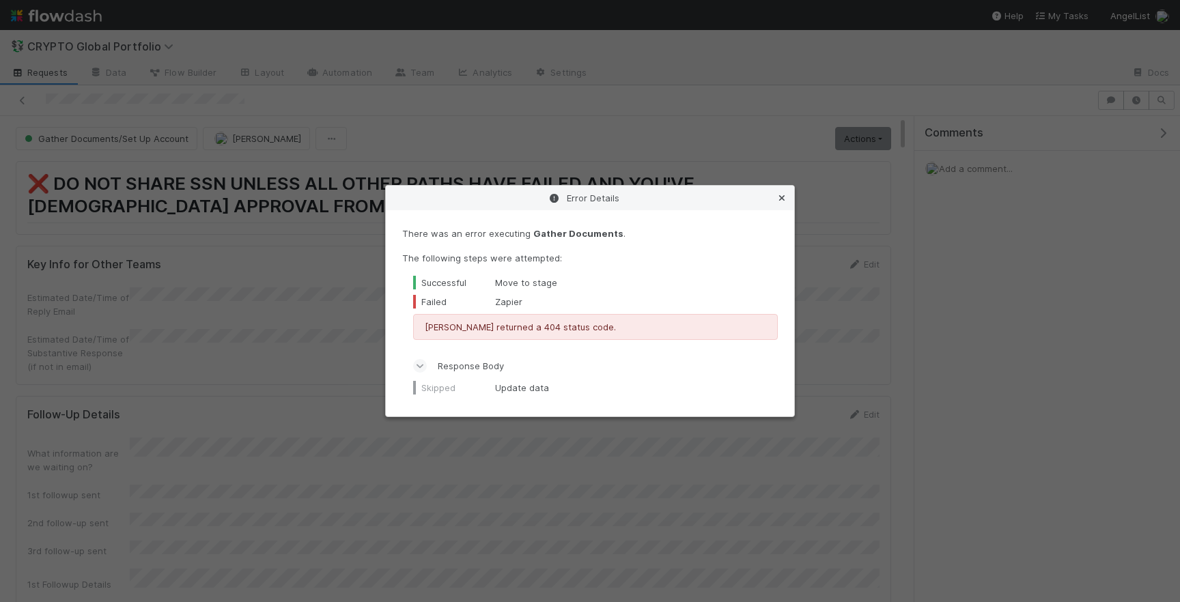
click at [786, 195] on icon at bounding box center [782, 198] width 14 height 9
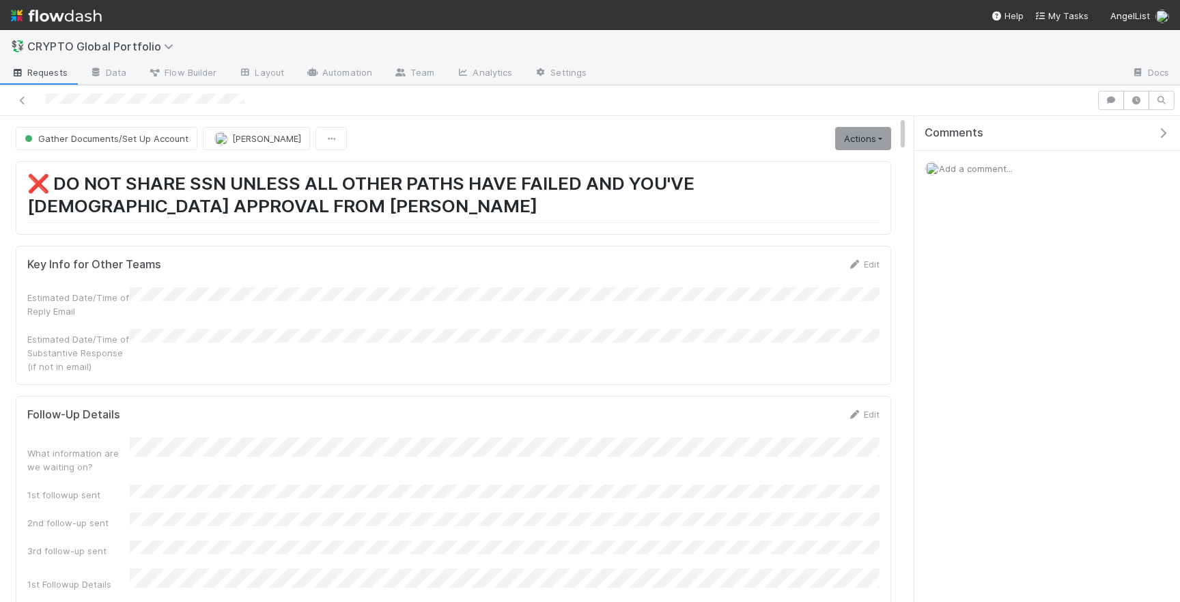
click at [800, 96] on div at bounding box center [548, 100] width 1086 height 19
click at [860, 135] on link "Actions" at bounding box center [863, 138] width 56 height 23
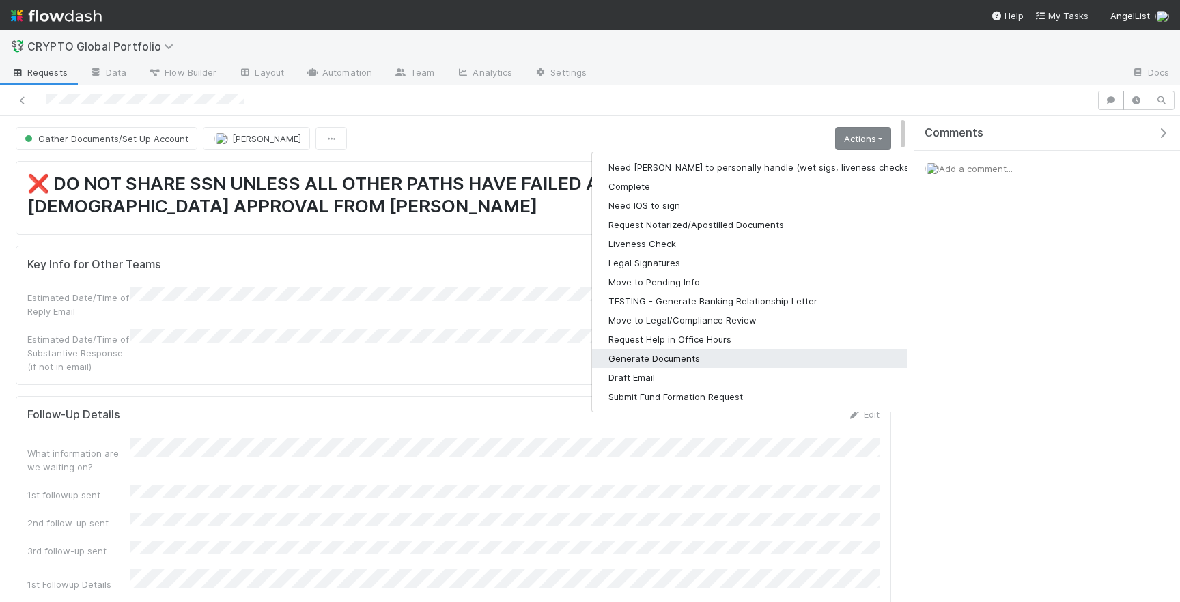
click at [660, 359] on button "Generate Documents" at bounding box center [769, 358] width 355 height 19
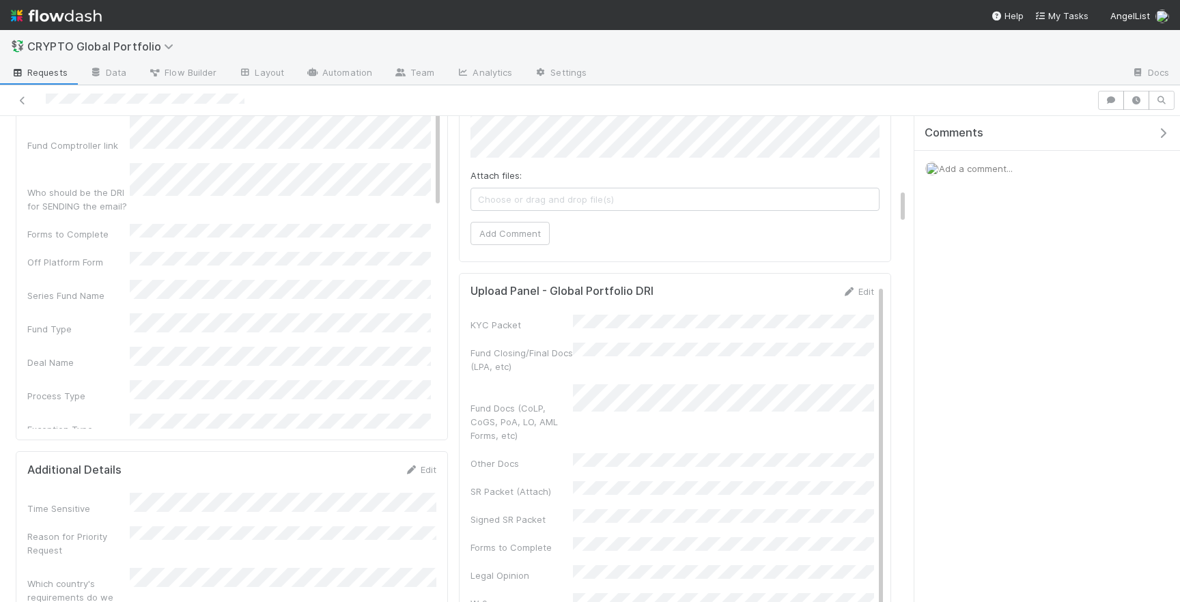
scroll to position [1015, 0]
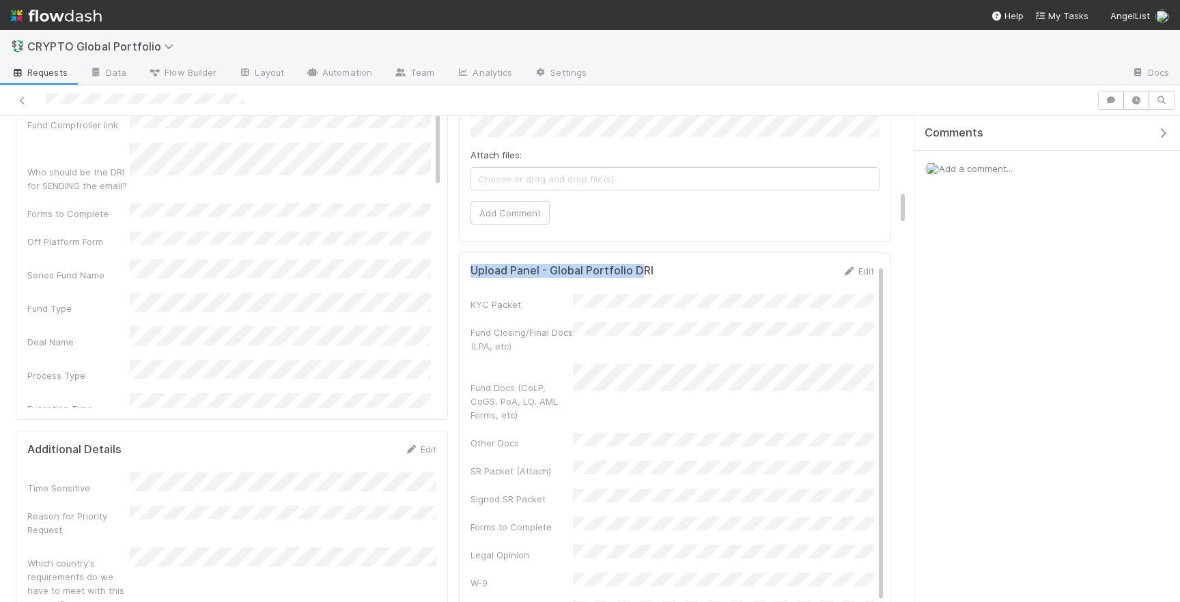
drag, startPoint x: 469, startPoint y: 231, endPoint x: 641, endPoint y: 228, distance: 172.1
click at [641, 253] on div "Upload Panel - Global Portfolio DRI Edit KYC Packet Fund Closing/Final Docs (LP…" at bounding box center [675, 435] width 432 height 365
drag, startPoint x: 469, startPoint y: 260, endPoint x: 542, endPoint y: 259, distance: 72.4
click at [542, 259] on div "Upload Panel - Global Portfolio DRI Edit KYC Packet Fund Closing/Final Docs (LP…" at bounding box center [675, 435] width 432 height 365
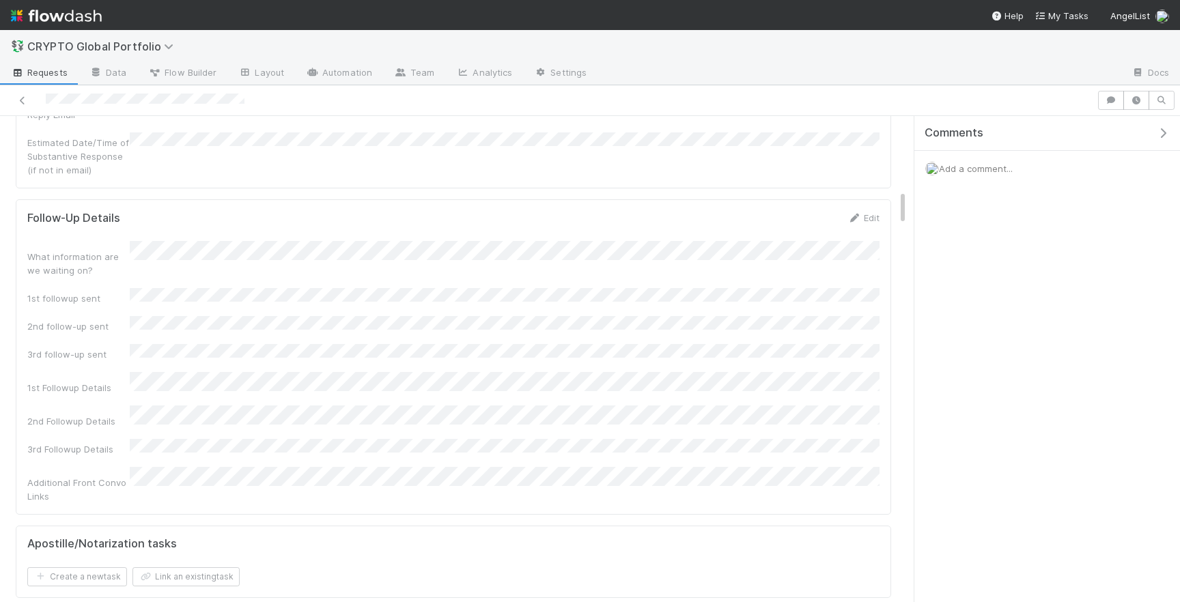
scroll to position [0, 0]
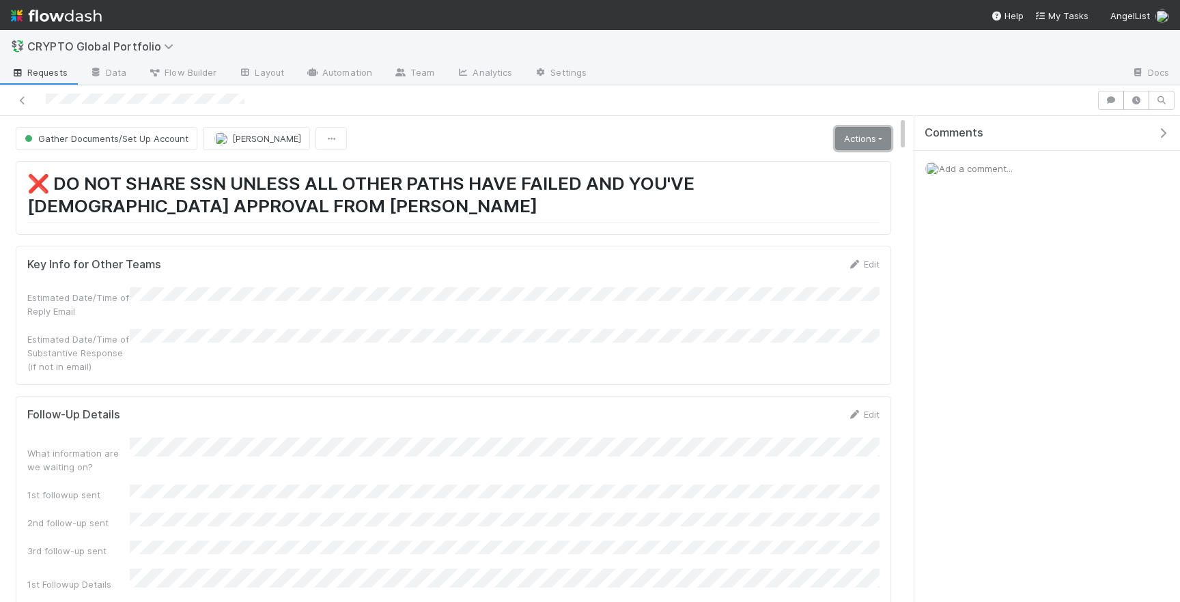
click at [853, 142] on link "Actions" at bounding box center [863, 138] width 56 height 23
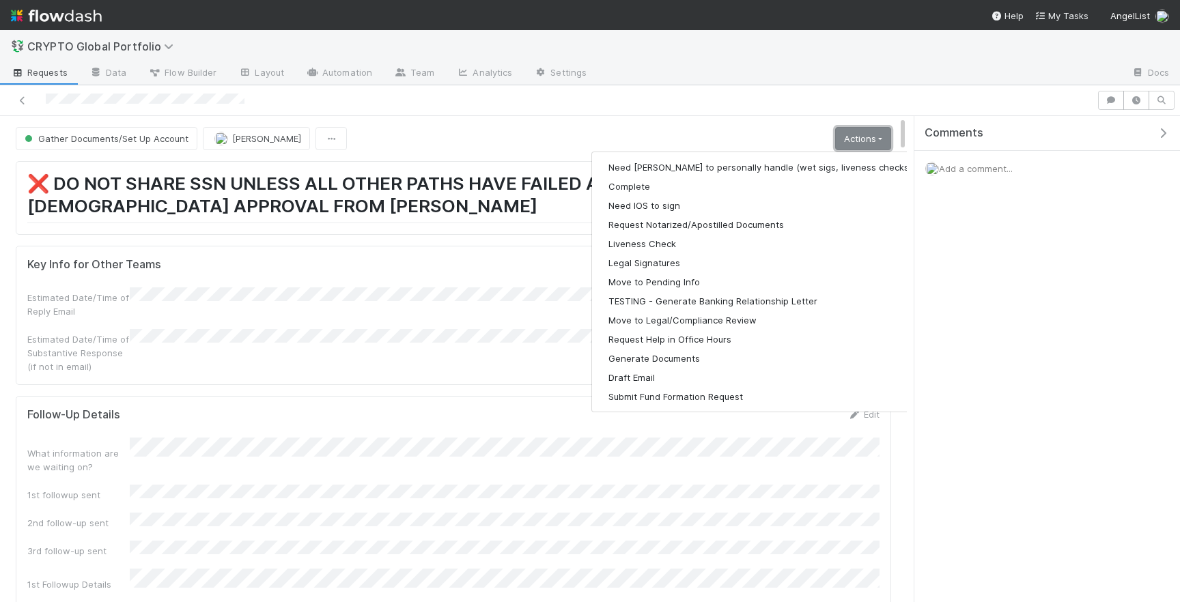
click at [859, 137] on link "Actions" at bounding box center [863, 138] width 56 height 23
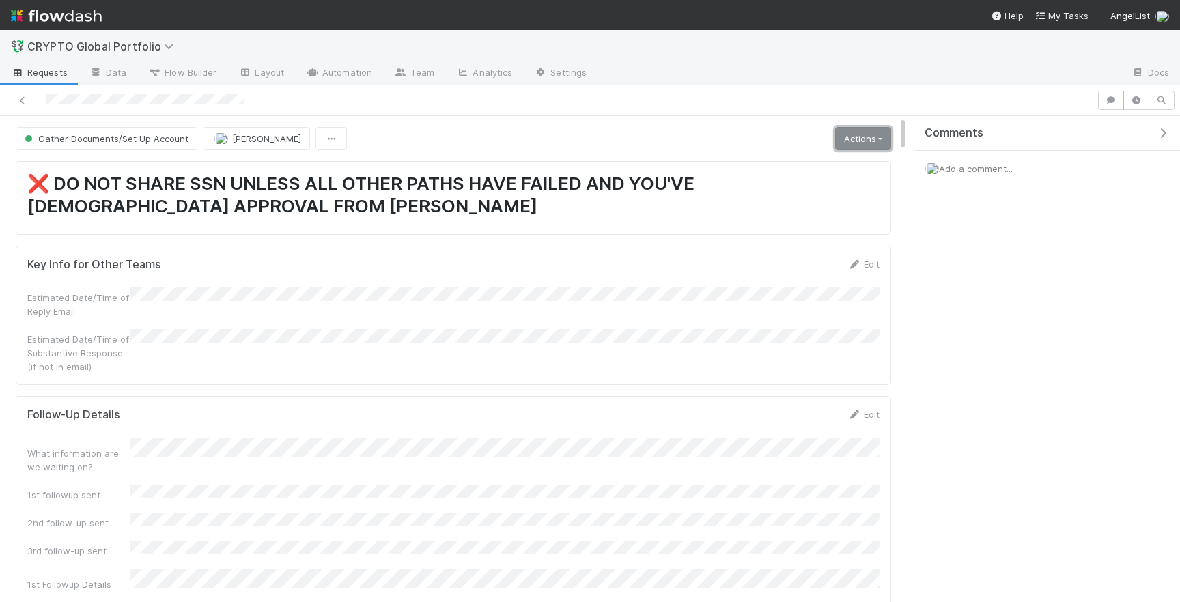
click at [861, 143] on link "Actions" at bounding box center [863, 138] width 56 height 23
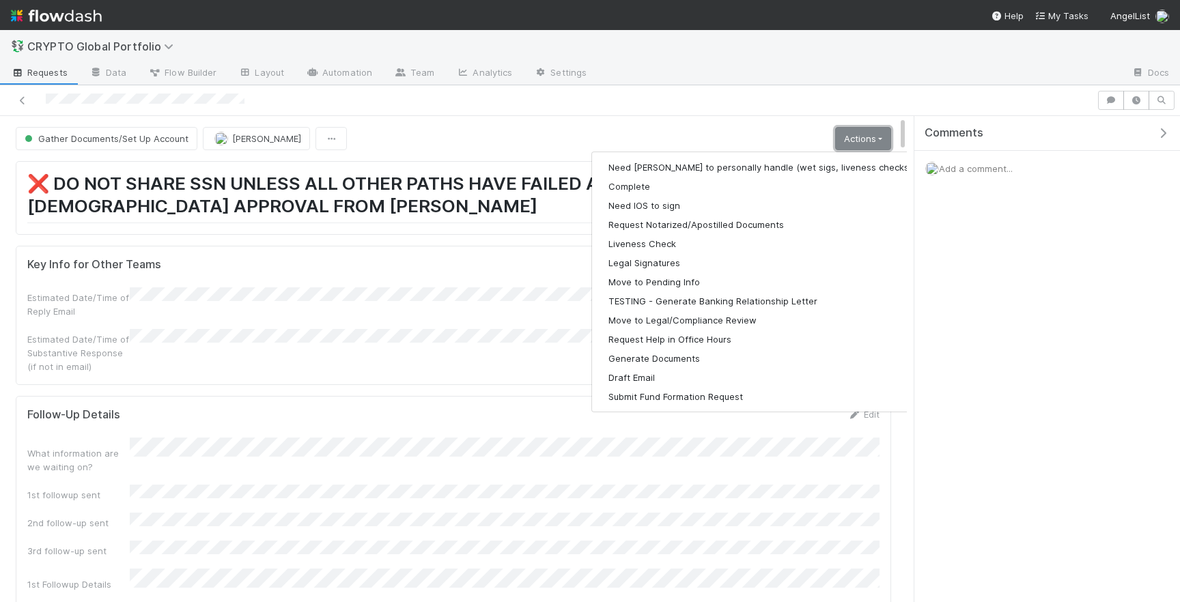
click at [862, 139] on link "Actions" at bounding box center [863, 138] width 56 height 23
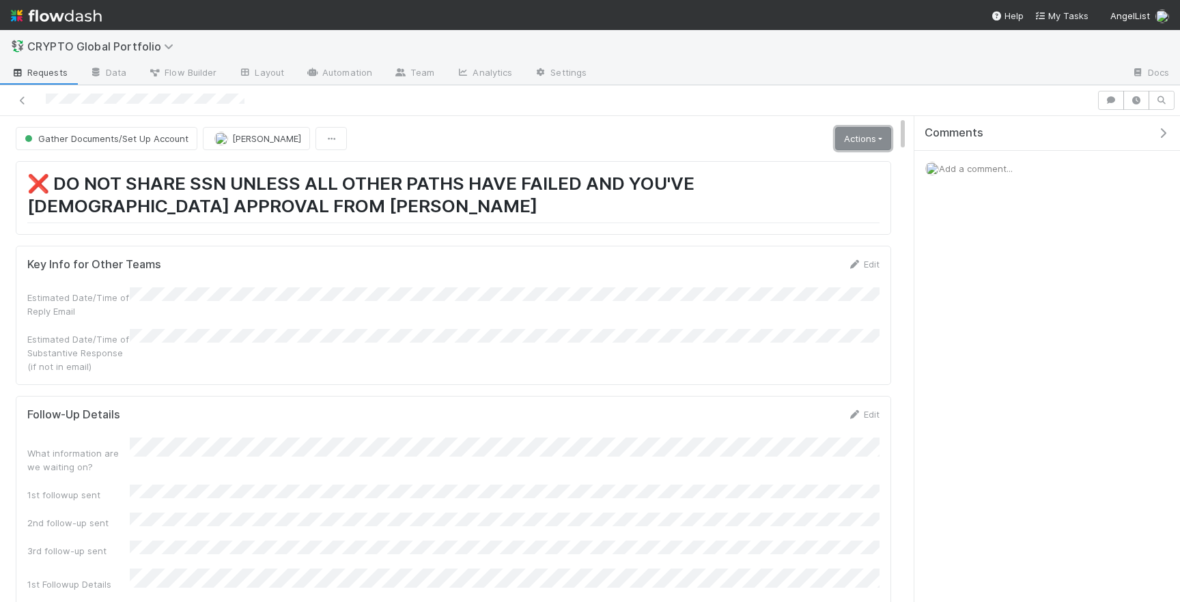
click at [864, 141] on link "Actions" at bounding box center [863, 138] width 56 height 23
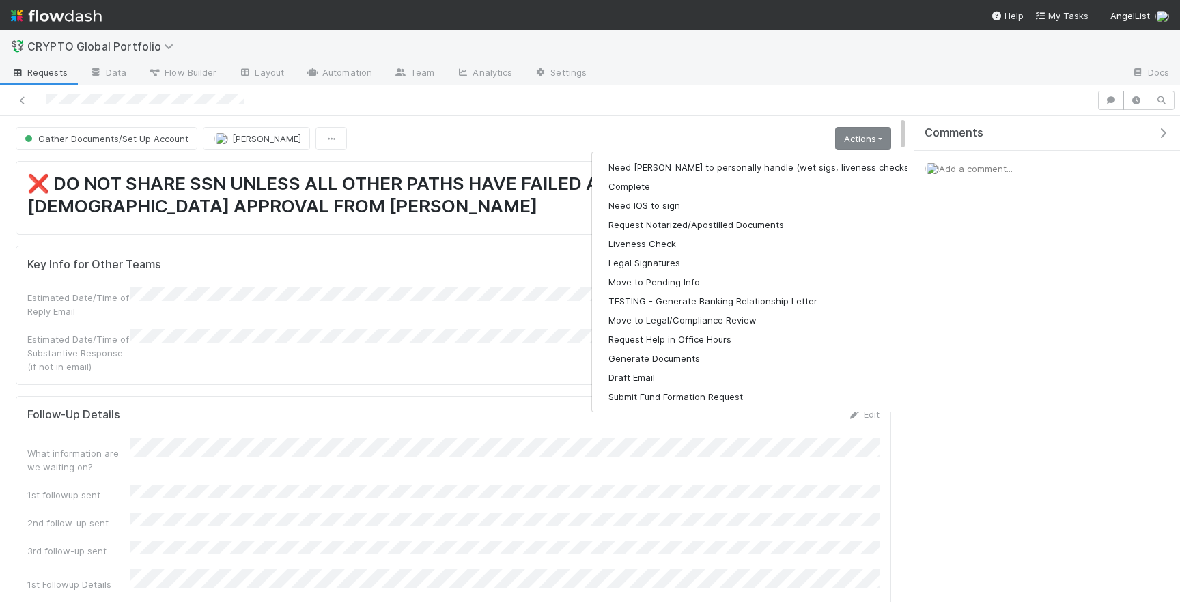
click at [554, 108] on div at bounding box center [548, 100] width 1086 height 19
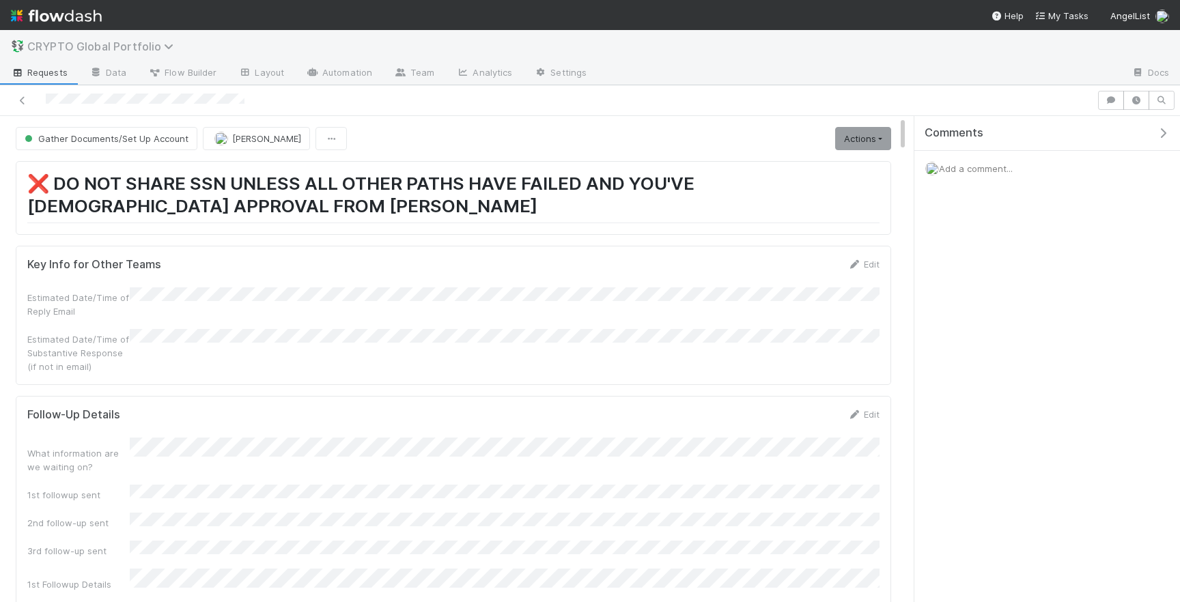
click at [148, 40] on span "CRYPTO Global Portfolio" at bounding box center [103, 47] width 153 height 14
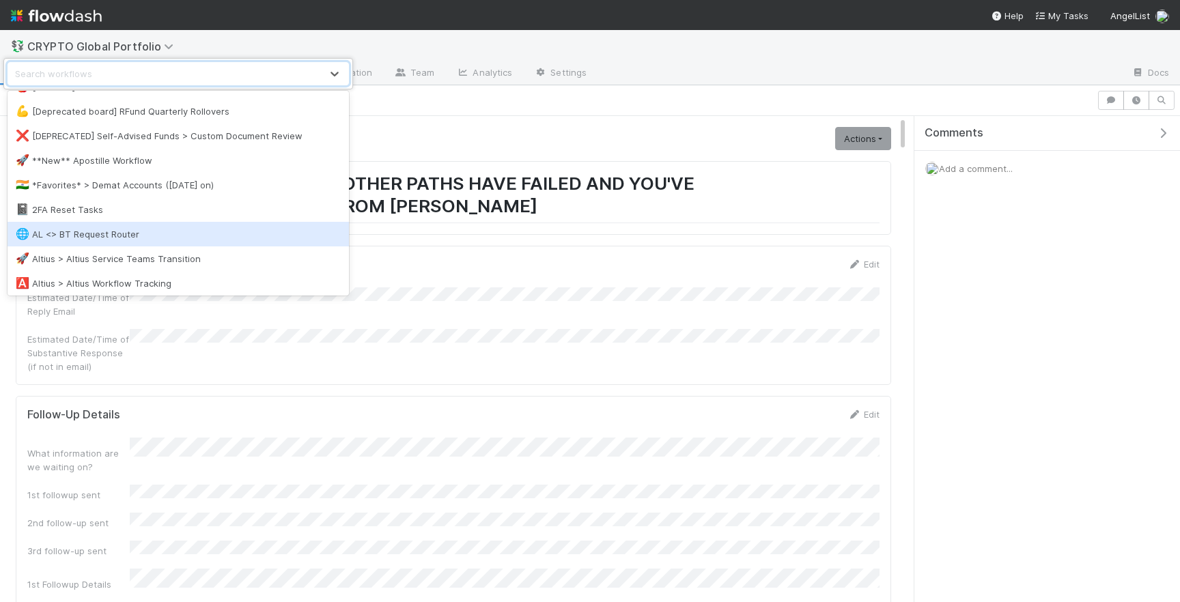
scroll to position [22, 0]
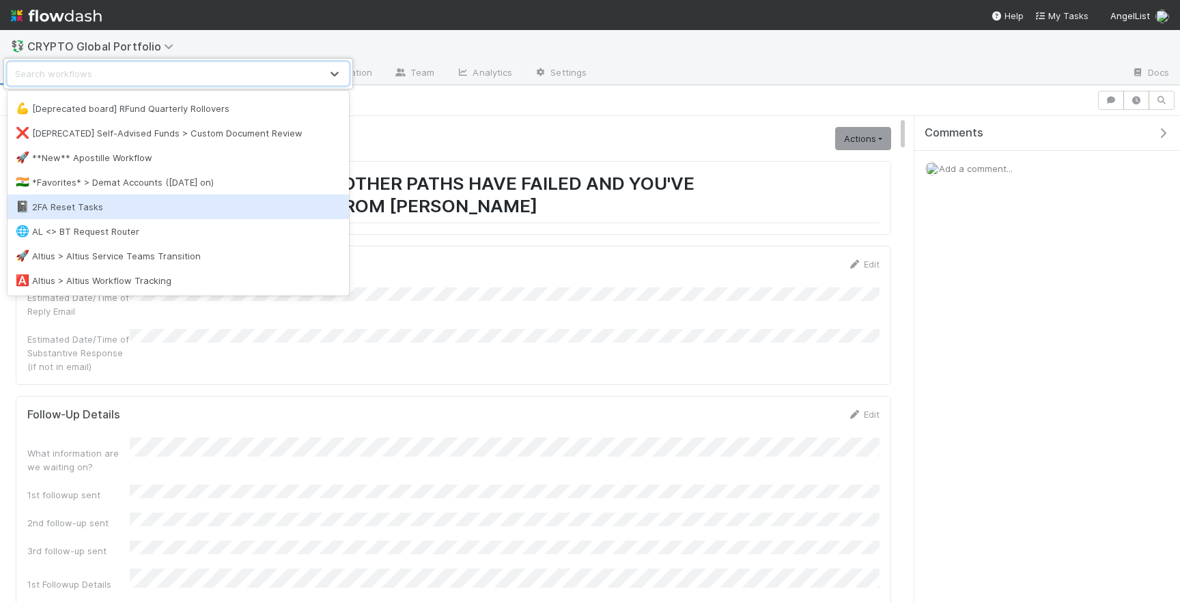
click at [577, 148] on div "option 2FA Reset Tasks focused, 6 of 67. 67 results available. Use Up and Down …" at bounding box center [590, 301] width 1180 height 602
